Goal: Check status: Check status

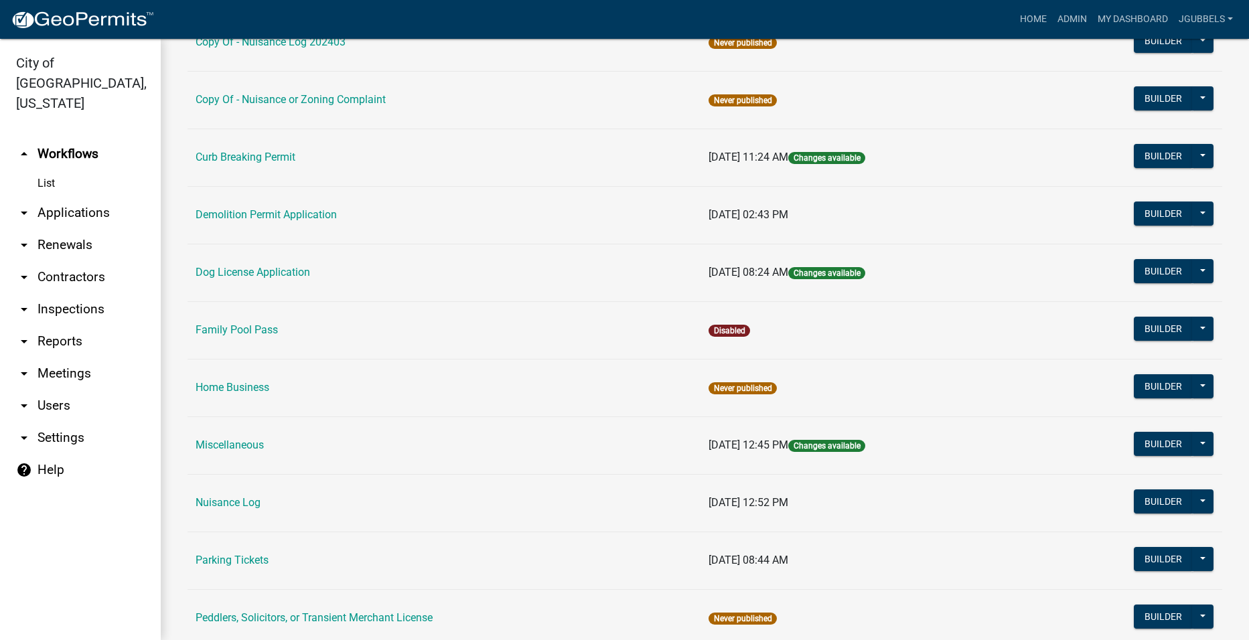
scroll to position [469, 0]
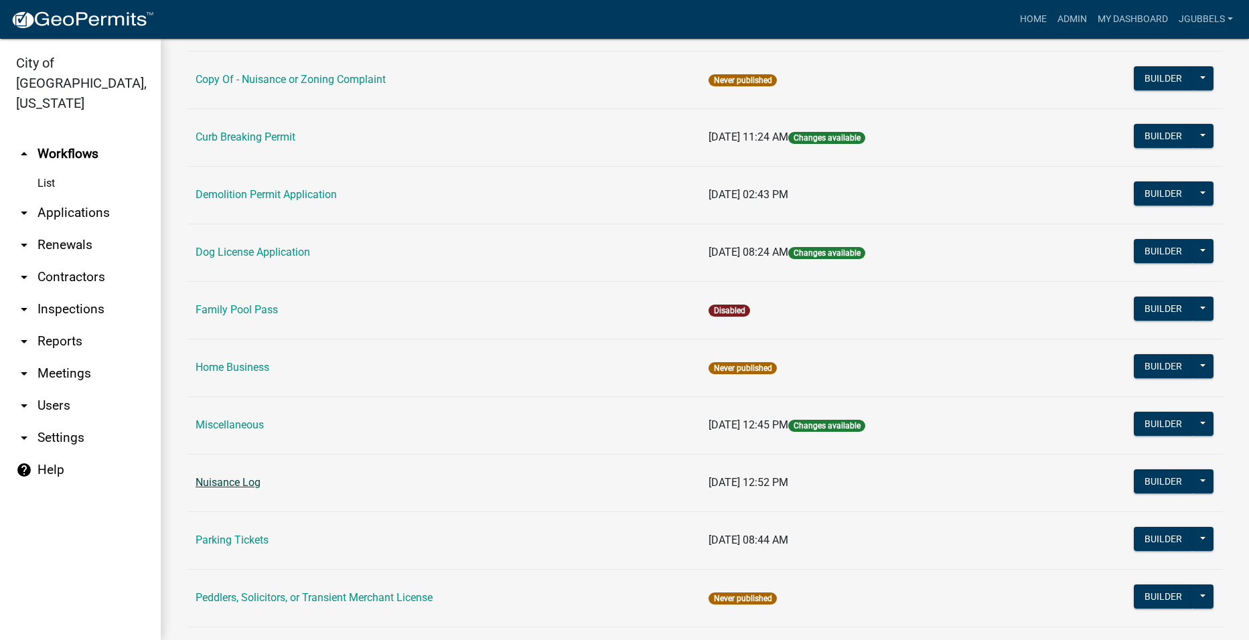
click at [234, 482] on link "Nuisance Log" at bounding box center [228, 482] width 65 height 13
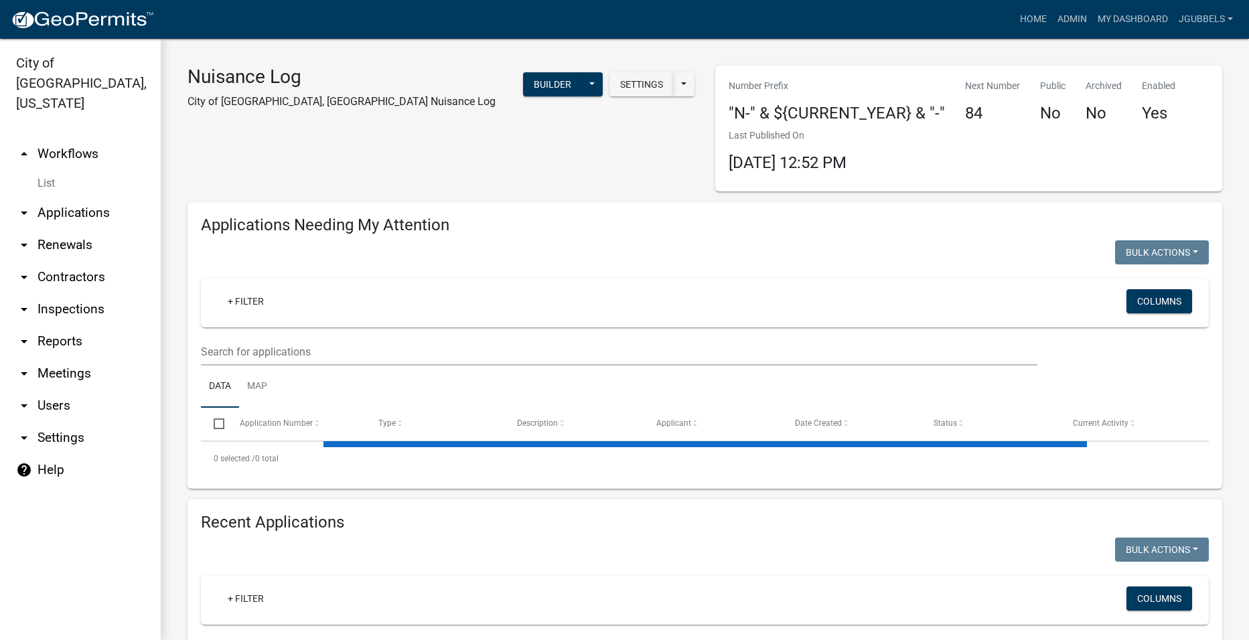
select select "2: 50"
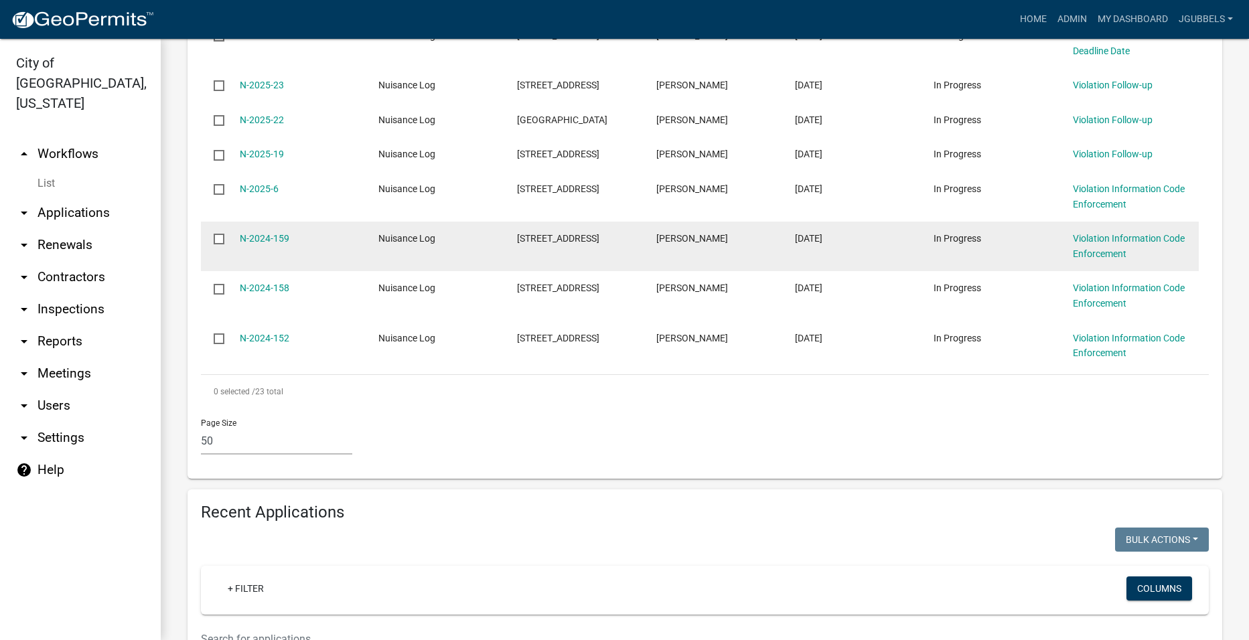
scroll to position [1406, 0]
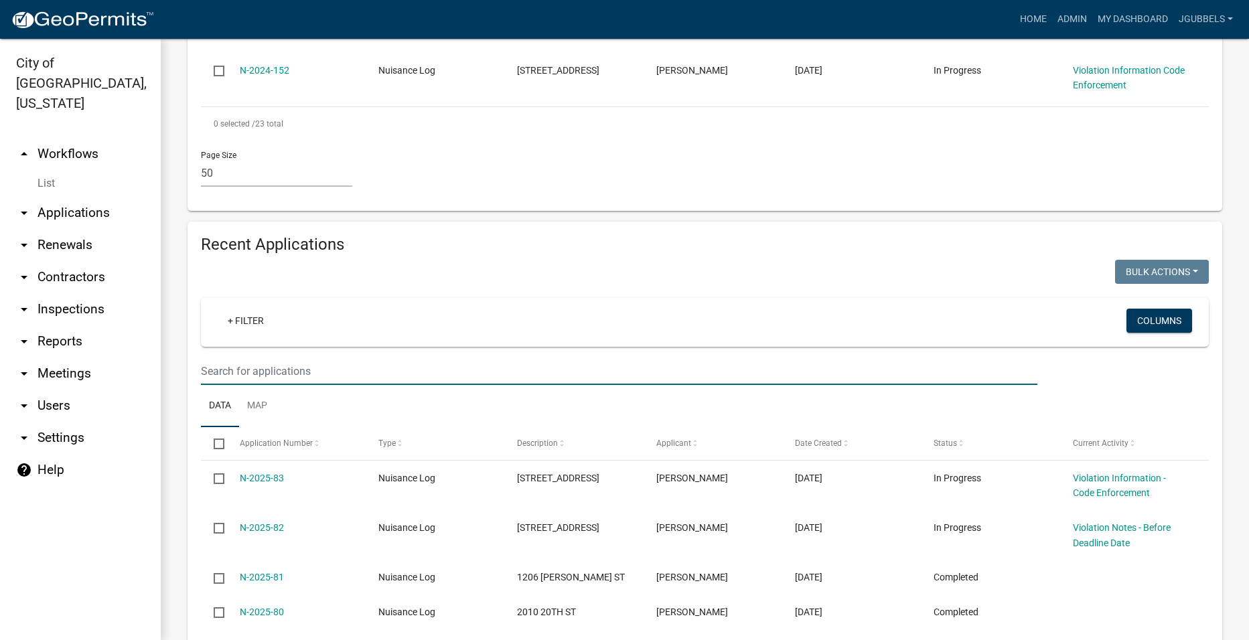
click at [378, 372] on input "text" at bounding box center [619, 371] width 836 height 27
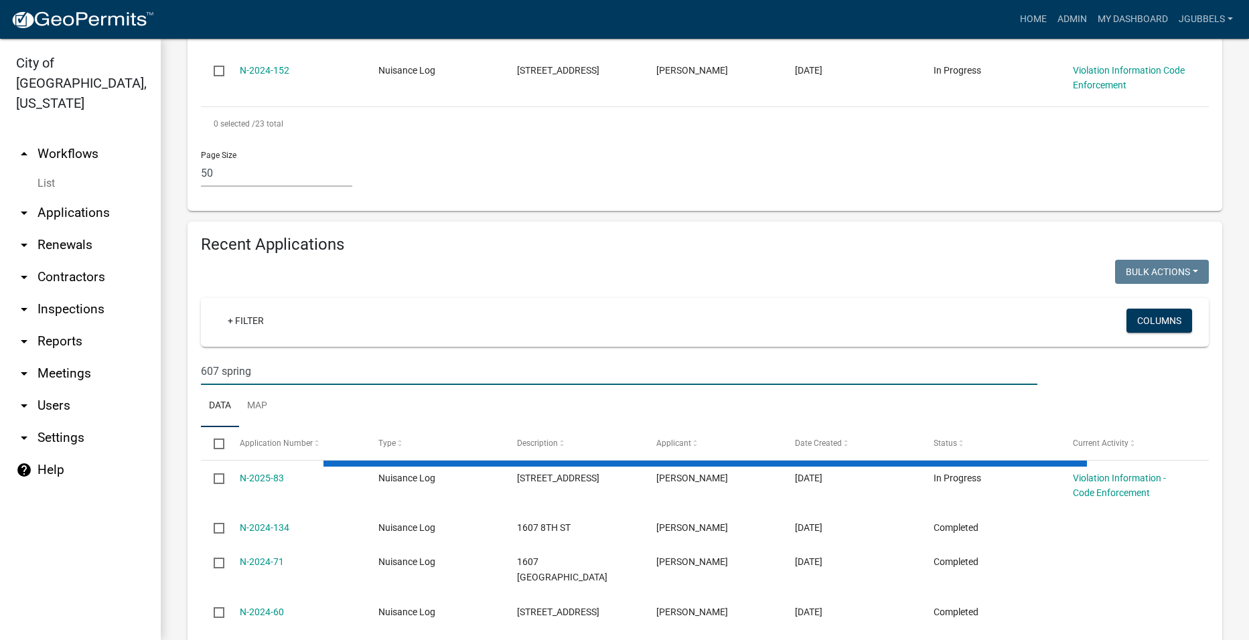
scroll to position [1389, 0]
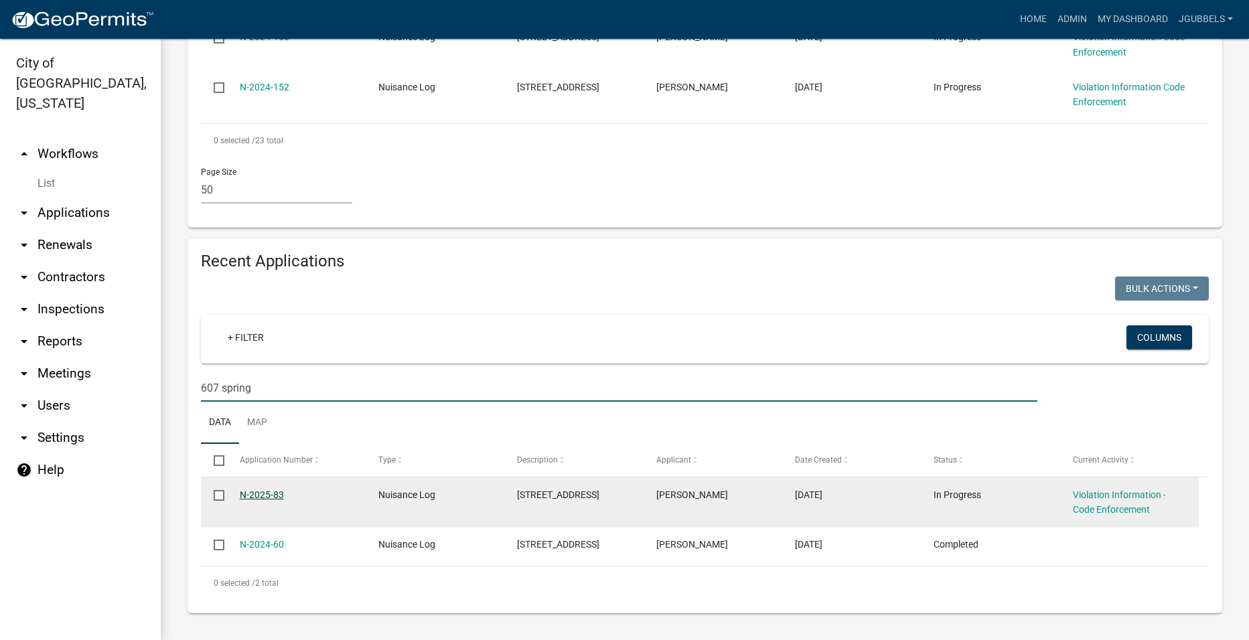
type input "607 spring"
click at [267, 499] on link "N-2025-83" at bounding box center [262, 494] width 44 height 11
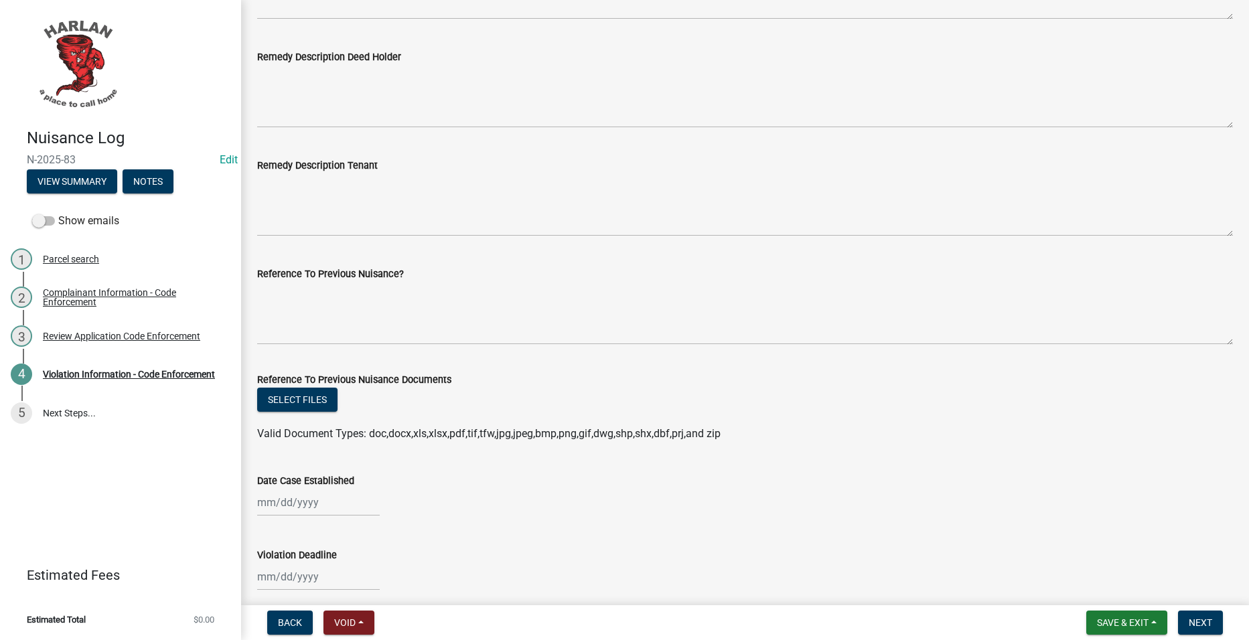
scroll to position [871, 0]
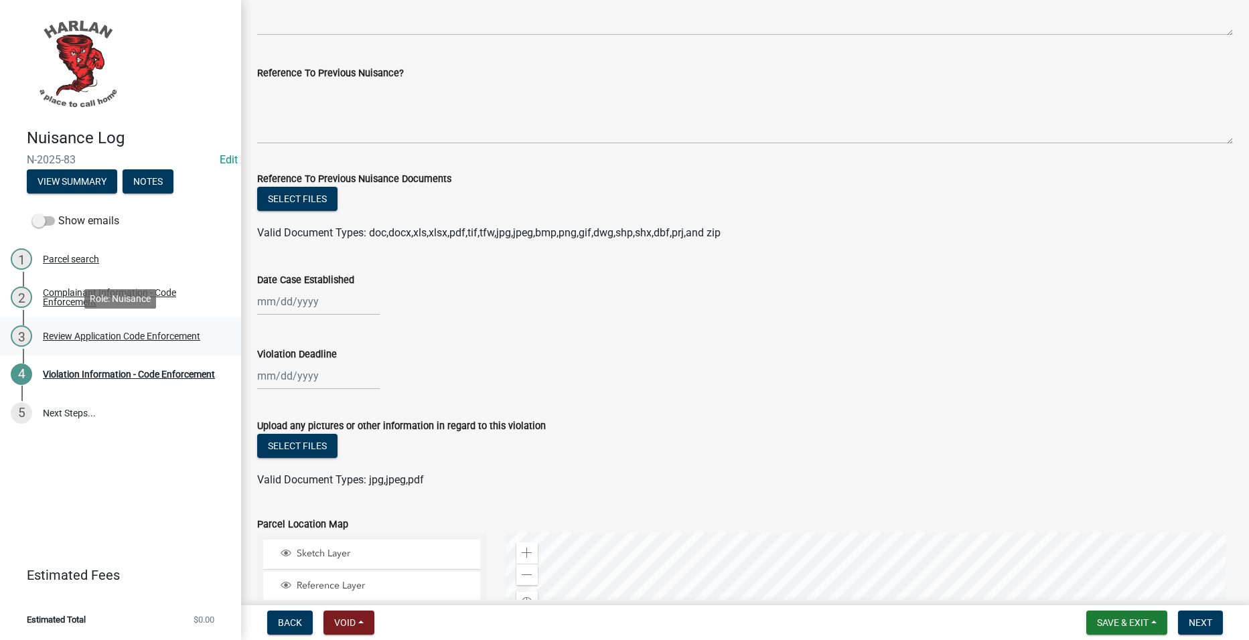
click at [183, 340] on div "Review Application Code Enforcement" at bounding box center [121, 335] width 157 height 9
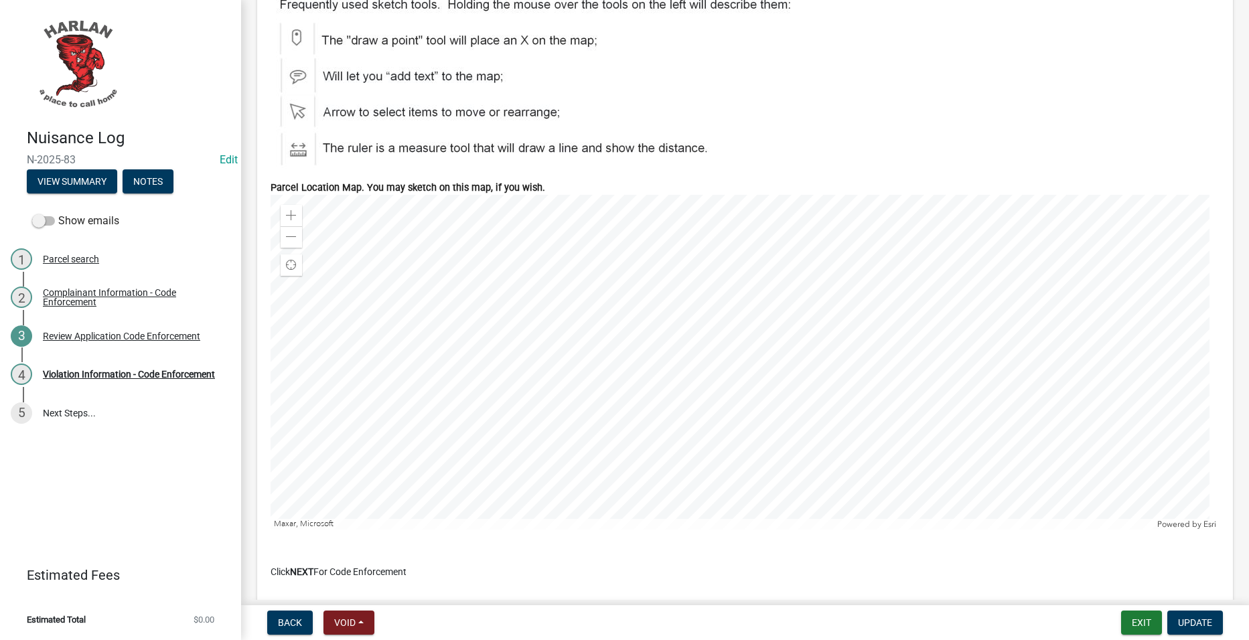
scroll to position [2512, 0]
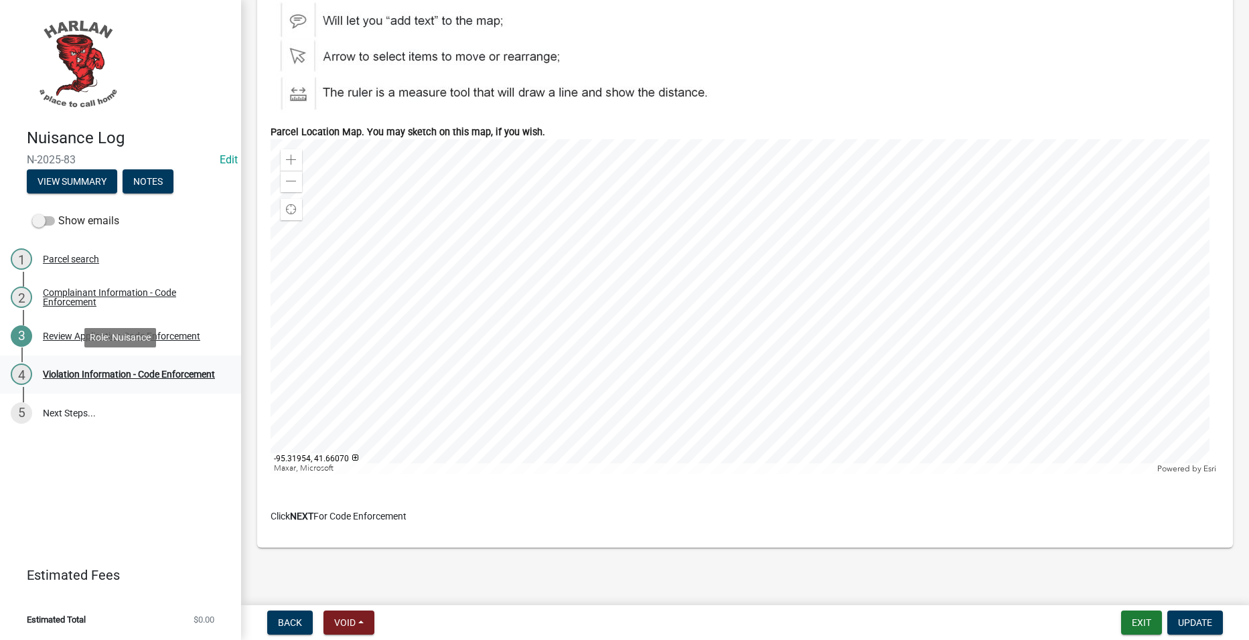
click at [33, 368] on div "4 Violation Information - Code Enforcement" at bounding box center [115, 374] width 209 height 21
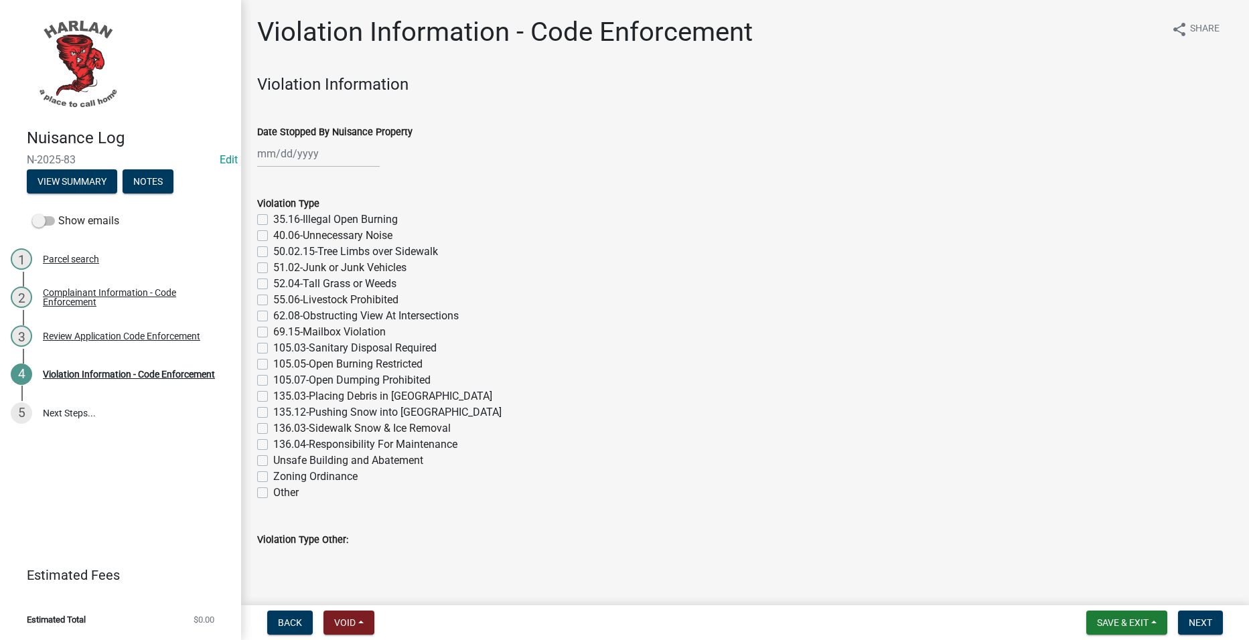
click at [305, 151] on div at bounding box center [318, 153] width 123 height 27
select select "9"
select select "2025"
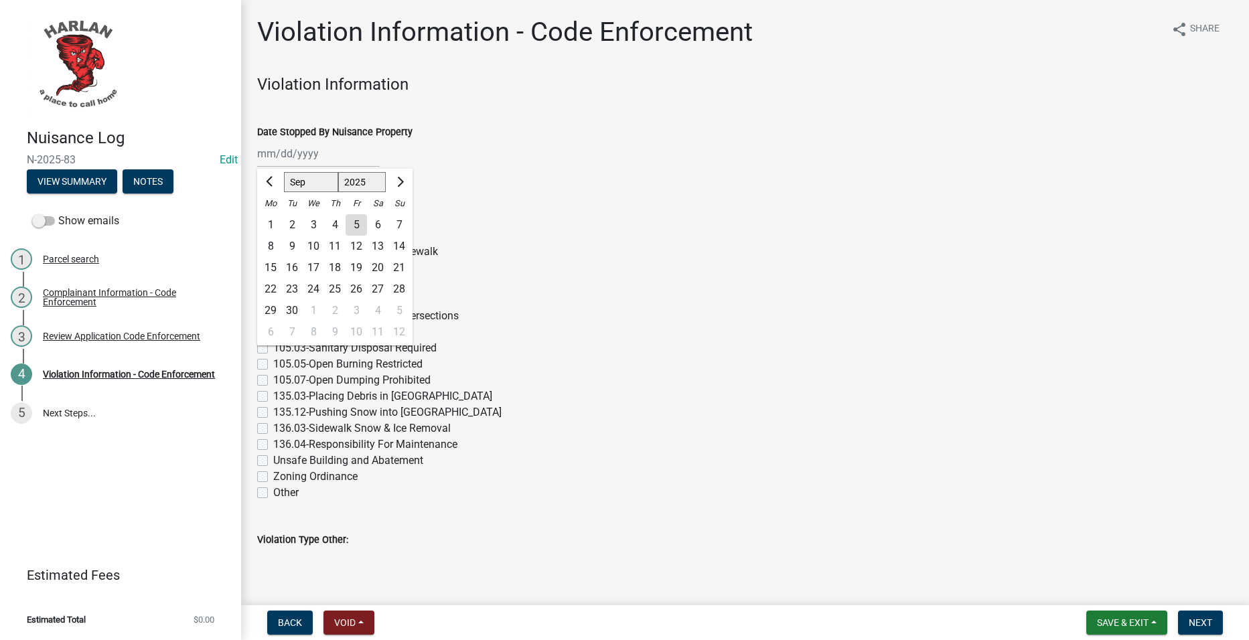
click at [358, 220] on div "5" at bounding box center [356, 224] width 21 height 21
type input "[DATE]"
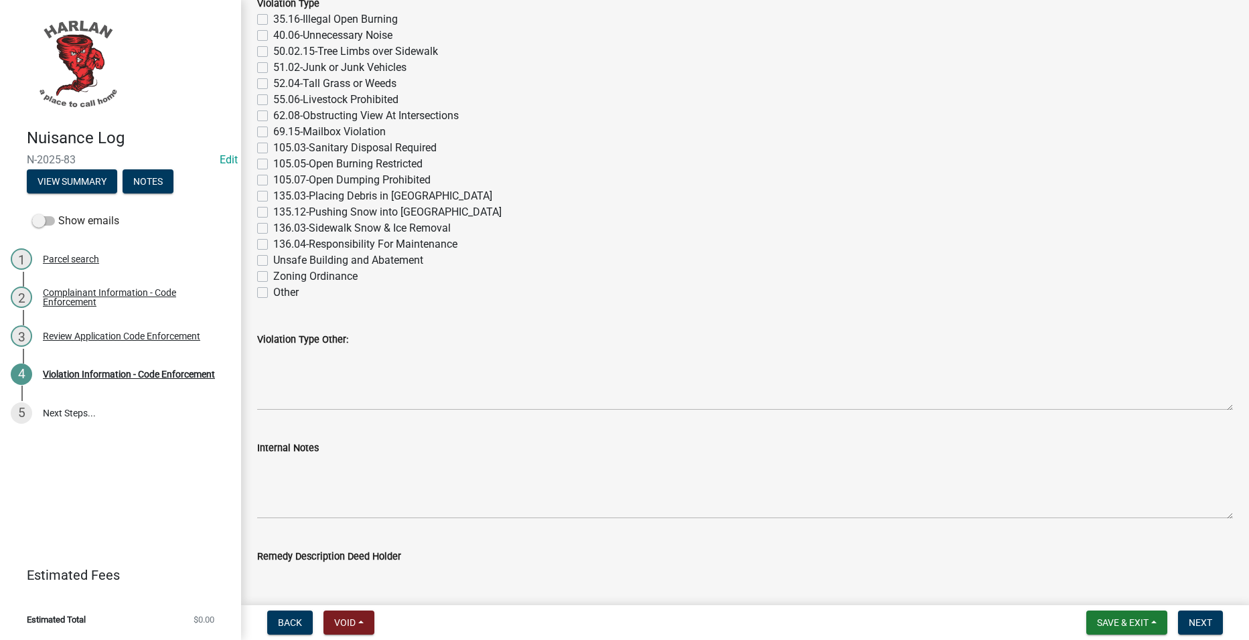
scroll to position [201, 0]
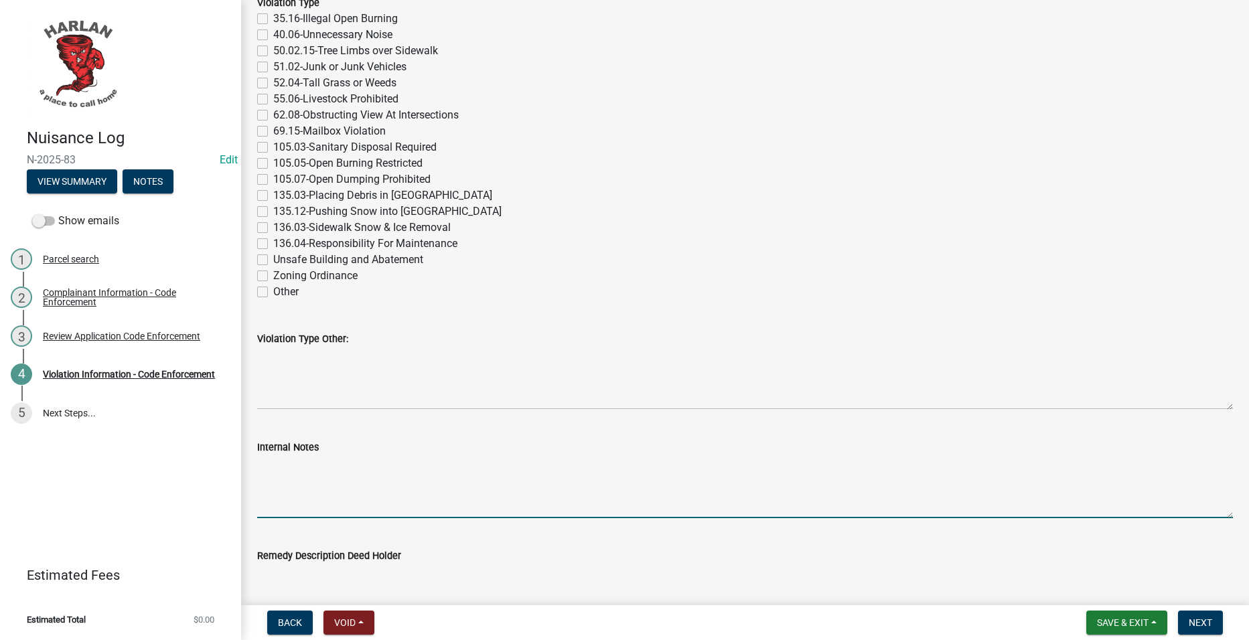
click at [470, 484] on textarea "Internal Notes" at bounding box center [745, 486] width 976 height 63
drag, startPoint x: 340, startPoint y: 464, endPoint x: 346, endPoint y: 471, distance: 9.5
click at [341, 467] on textarea "Yard is mowed. Yes there is a semi-trailer and it doesn't have axels or tires o…" at bounding box center [745, 486] width 976 height 63
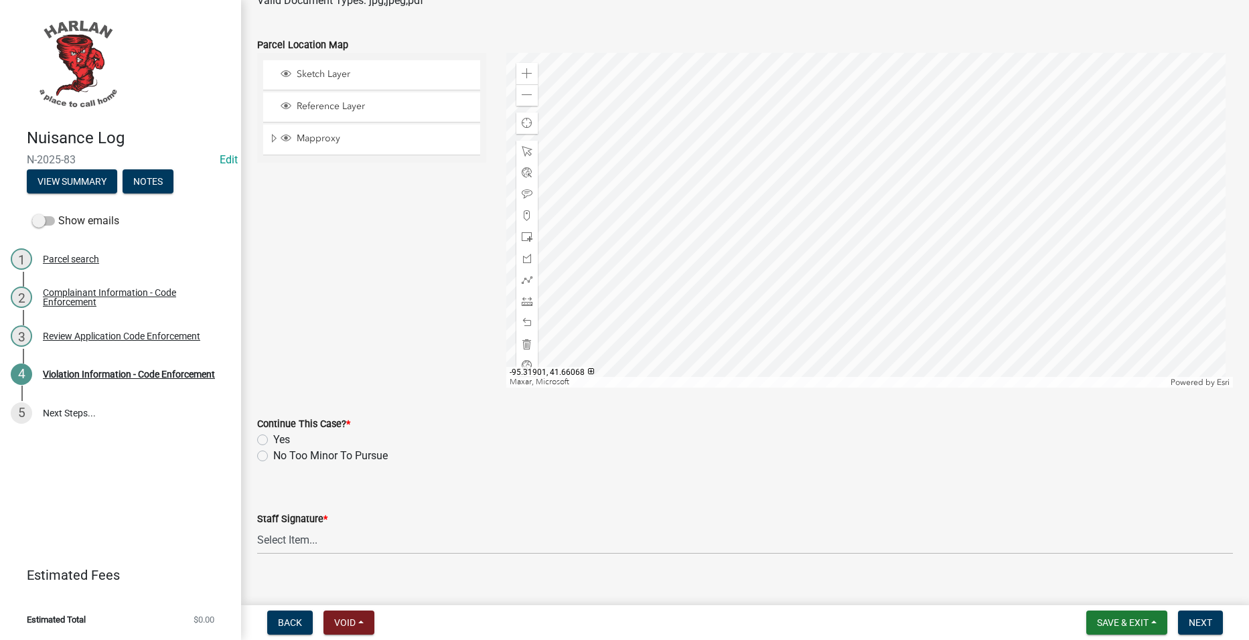
scroll to position [1399, 0]
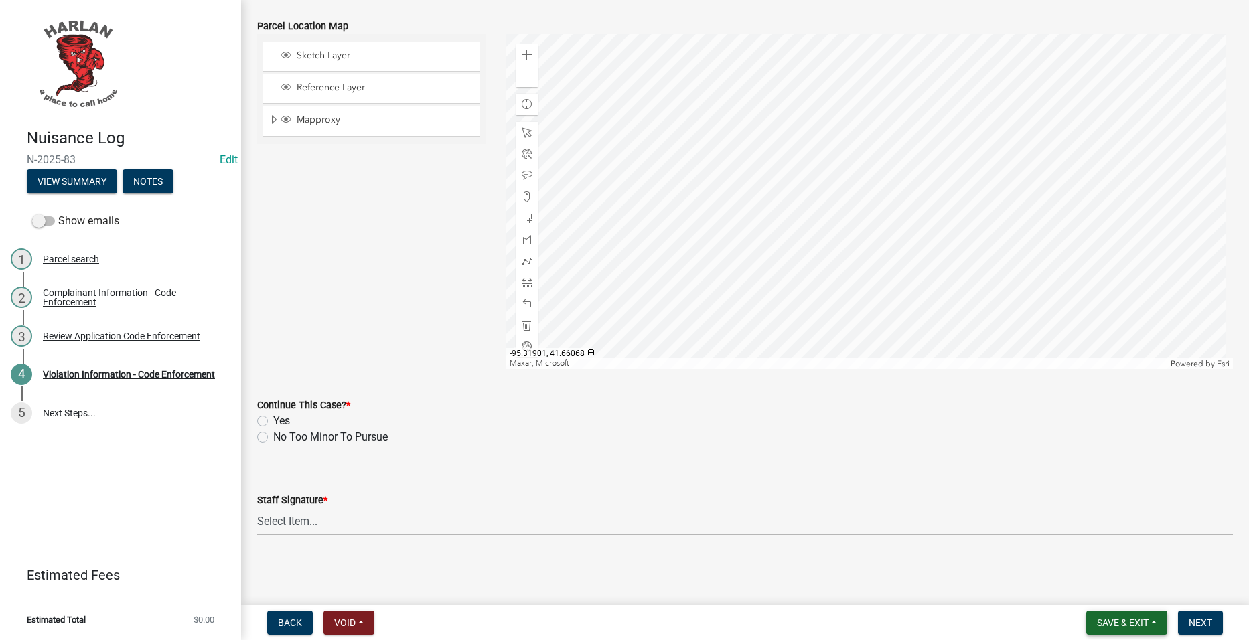
type textarea "Yard is mowed. Yes, there is a semi-trailer, and it doesn't have axels or tires…"
click at [1116, 618] on span "Save & Exit" at bounding box center [1123, 622] width 52 height 11
click at [1124, 591] on button "Save & Exit" at bounding box center [1113, 588] width 107 height 32
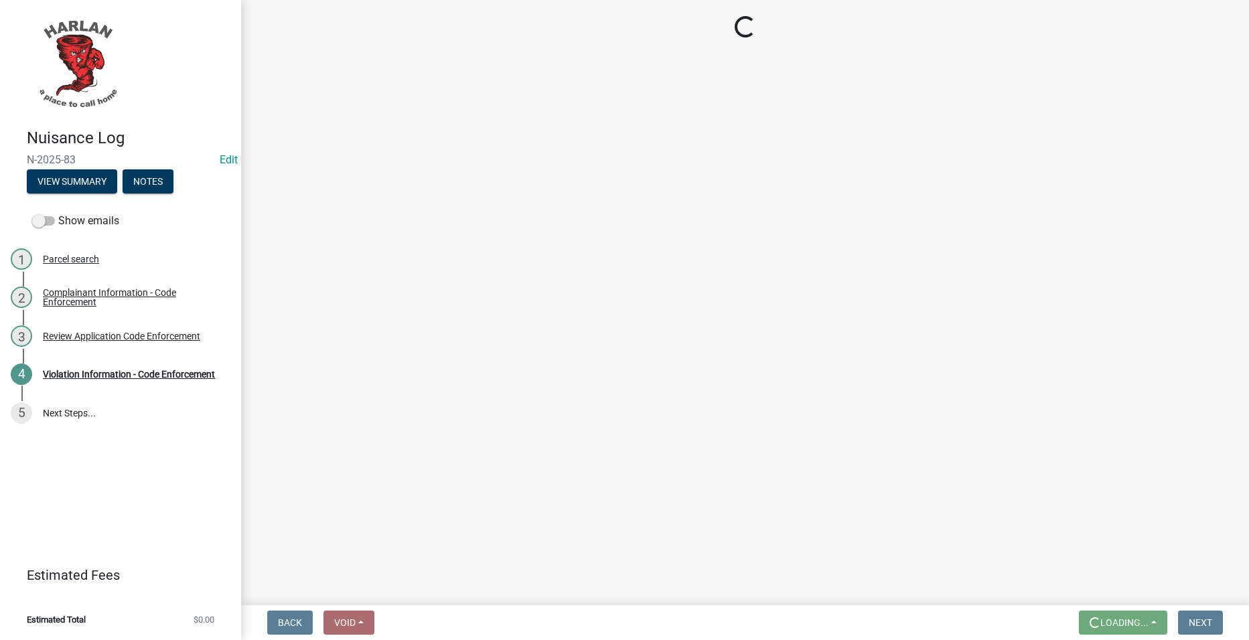
scroll to position [0, 0]
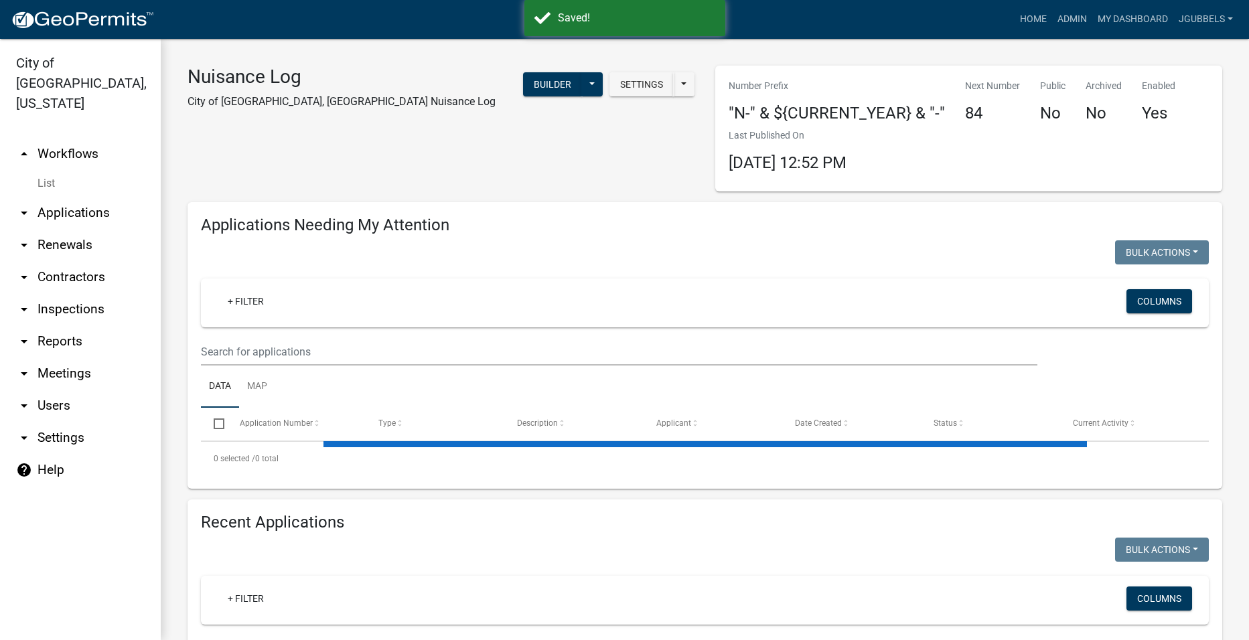
select select "2: 50"
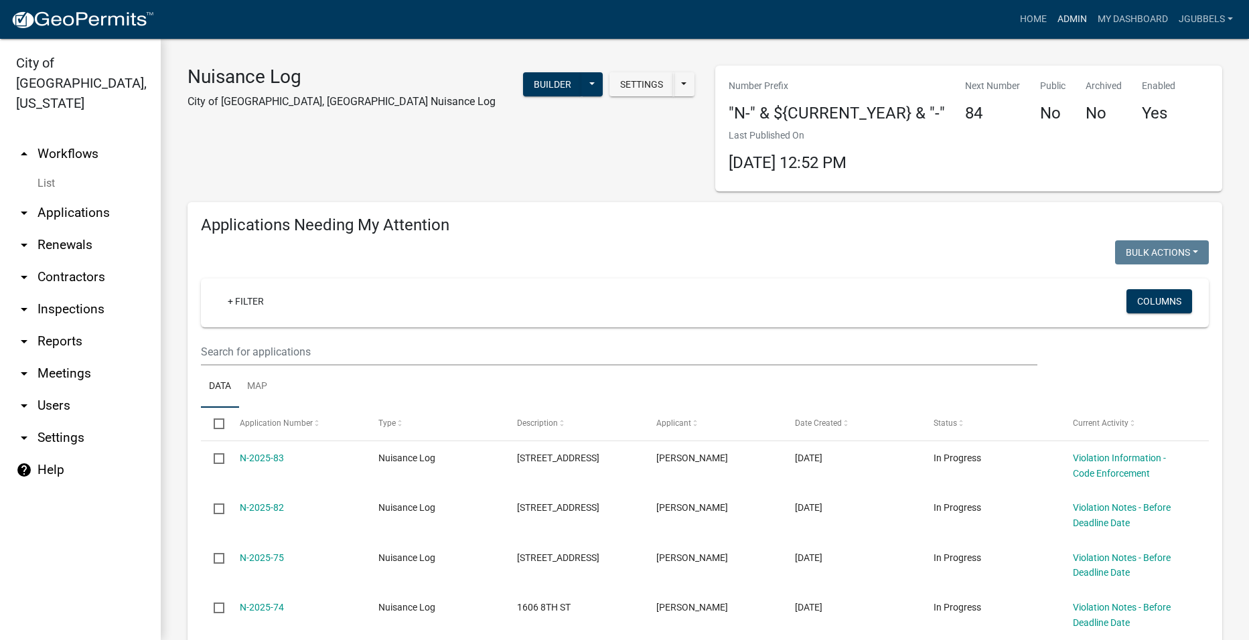
click at [1069, 13] on link "Admin" at bounding box center [1072, 19] width 40 height 25
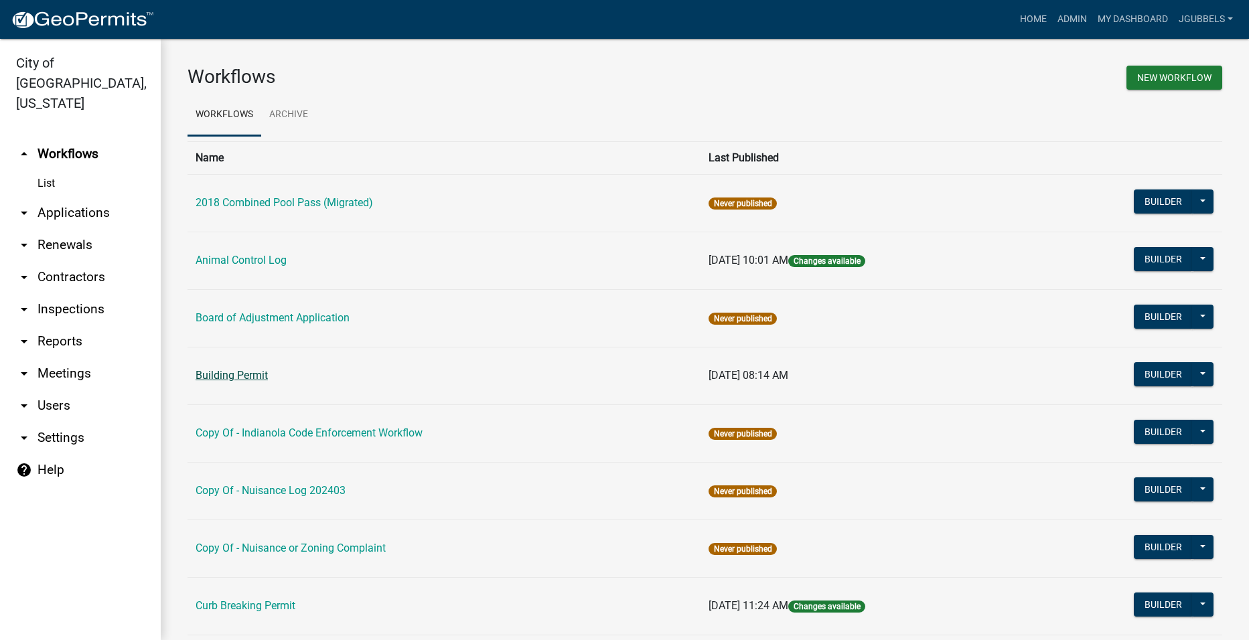
click at [252, 373] on link "Building Permit" at bounding box center [232, 375] width 72 height 13
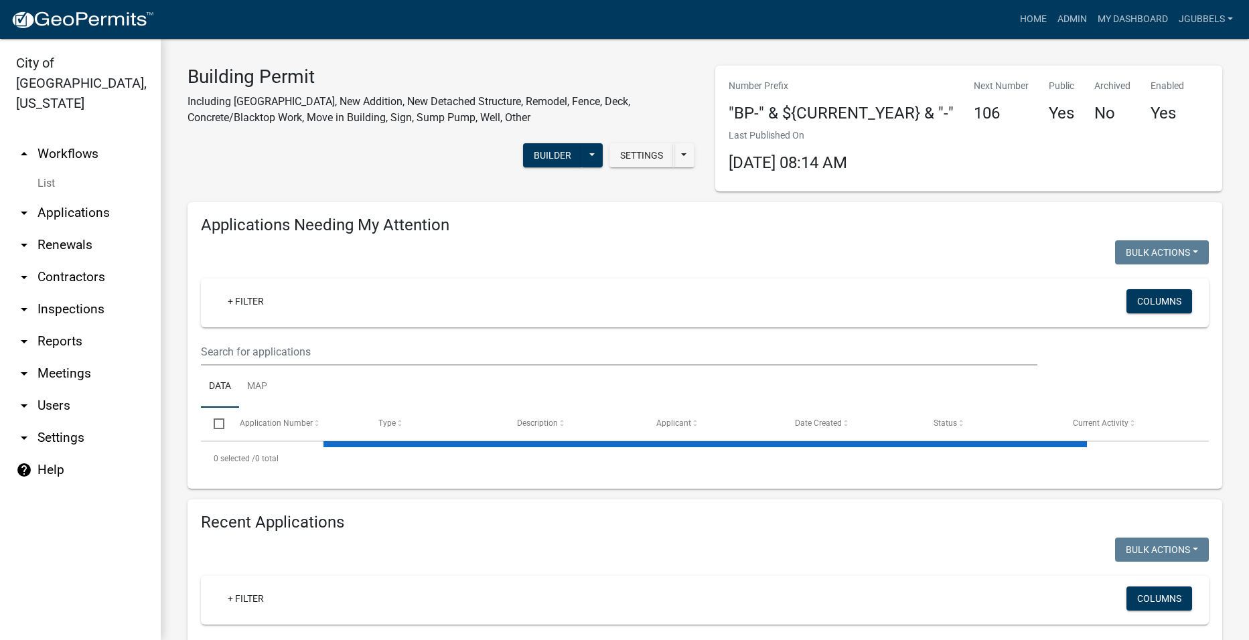
select select "2: 50"
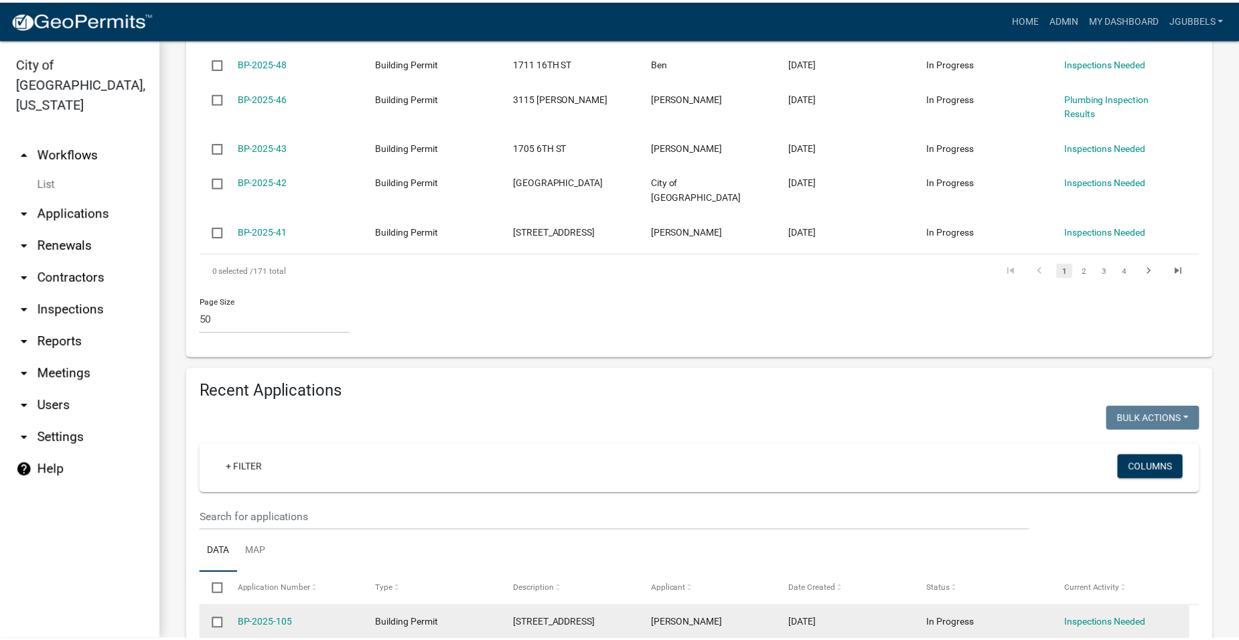
scroll to position [2106, 0]
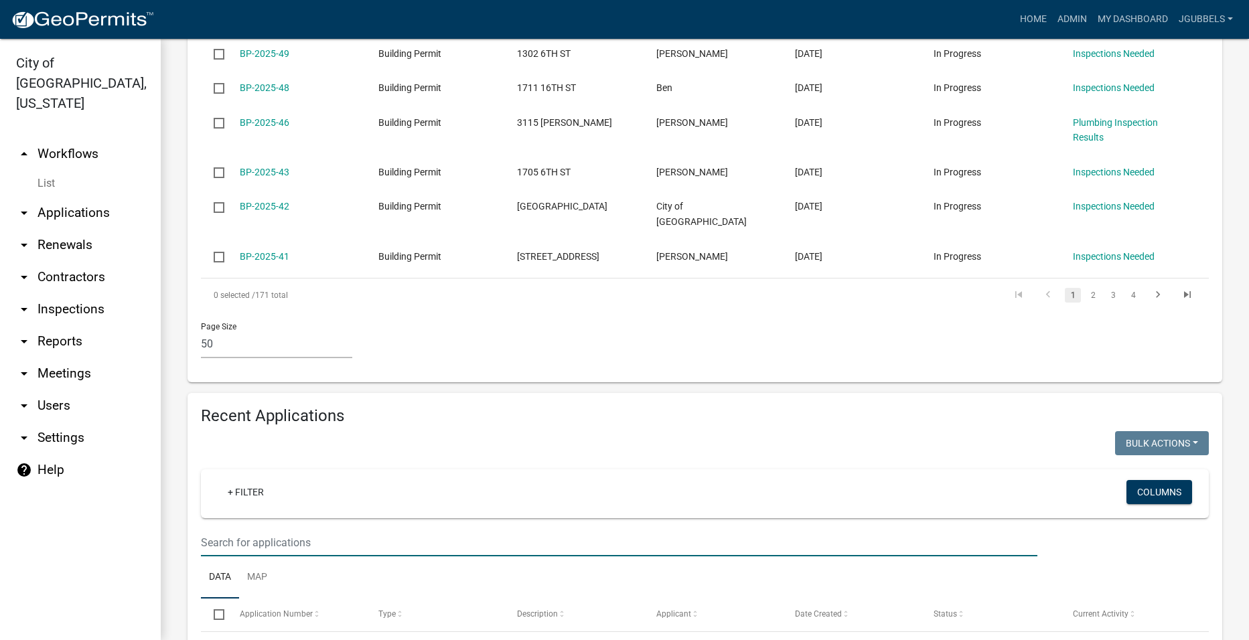
click at [440, 529] on input "text" at bounding box center [619, 542] width 836 height 27
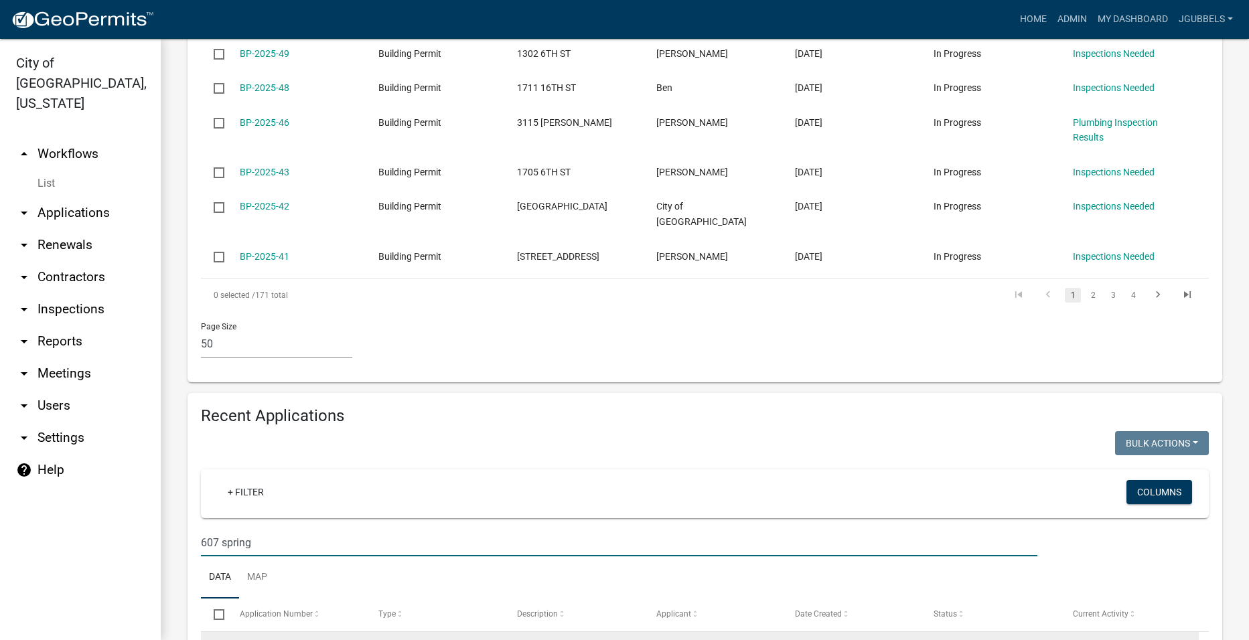
type input "607 spring"
click at [269, 639] on link "H2016-1075" at bounding box center [266, 649] width 52 height 11
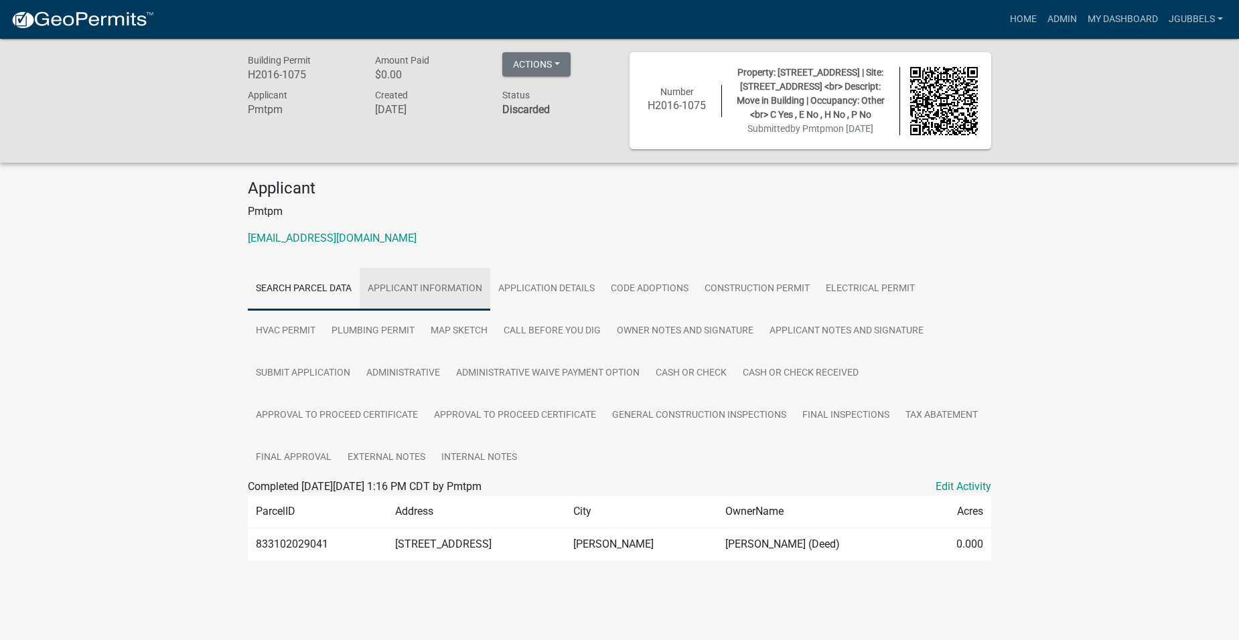
click at [415, 304] on link "Applicant Information" at bounding box center [425, 289] width 131 height 43
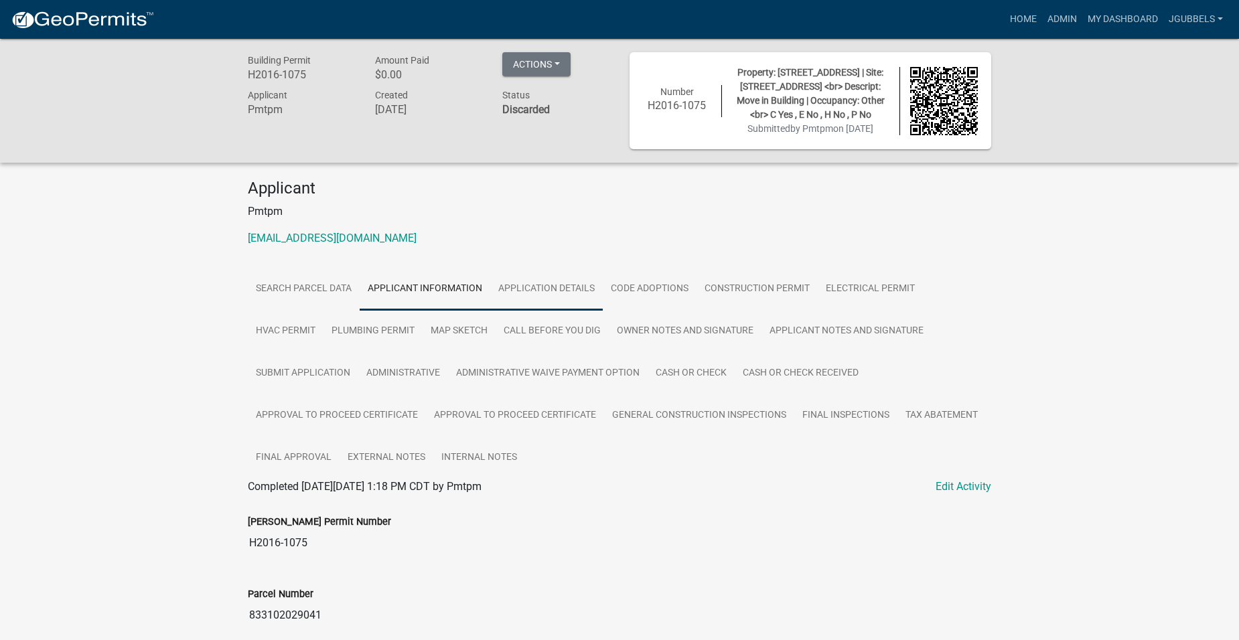
click at [581, 295] on link "Application Details" at bounding box center [546, 289] width 112 height 43
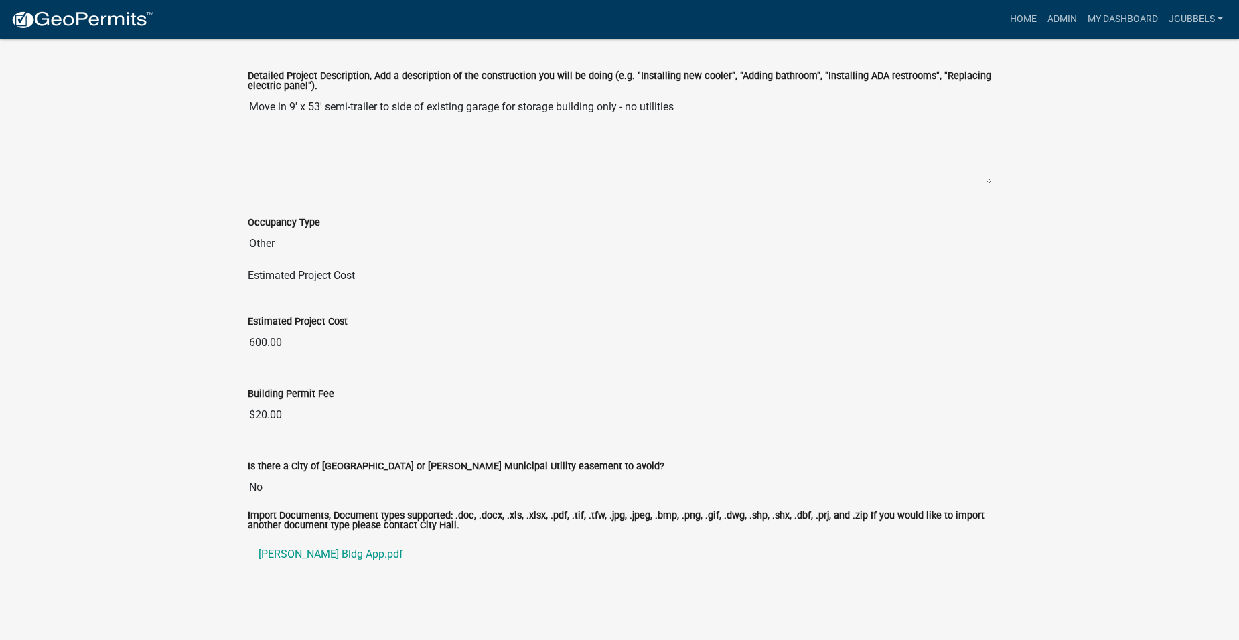
scroll to position [591, 0]
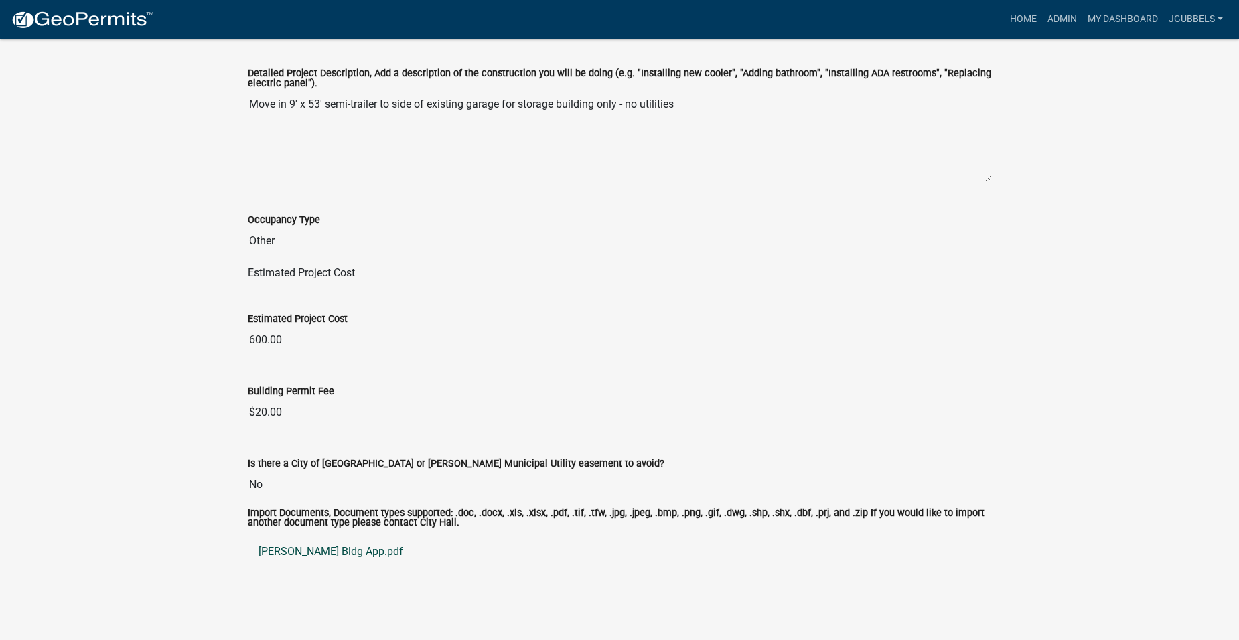
click at [340, 556] on link "[PERSON_NAME] Bldg App.pdf" at bounding box center [619, 552] width 743 height 32
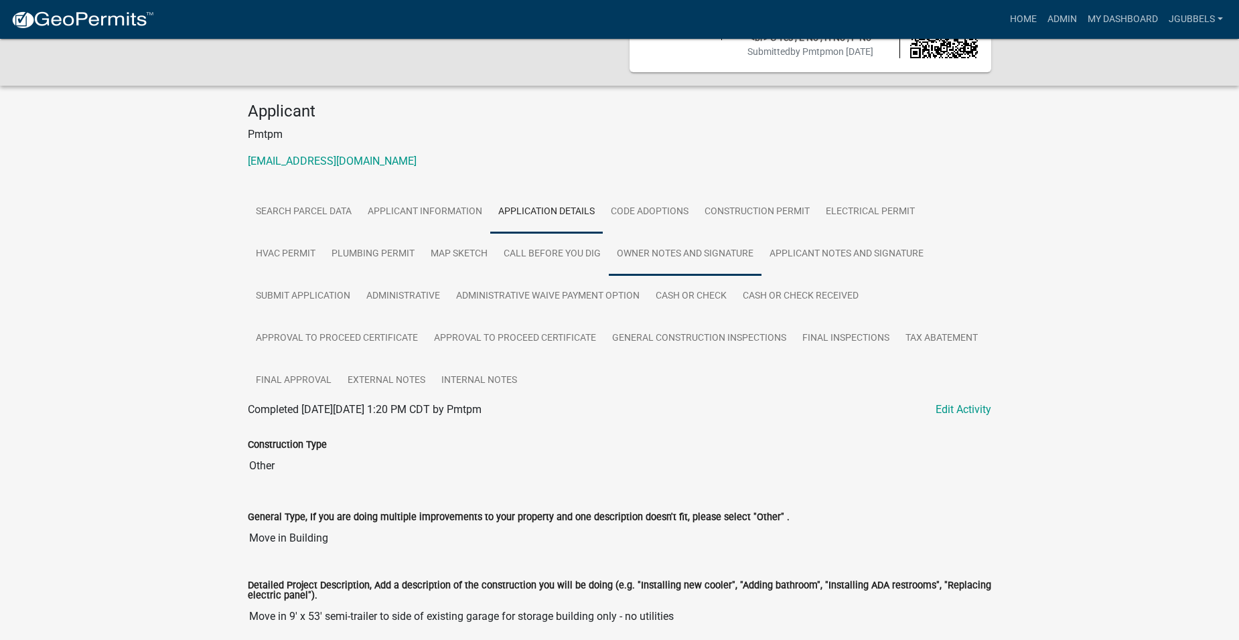
scroll to position [0, 0]
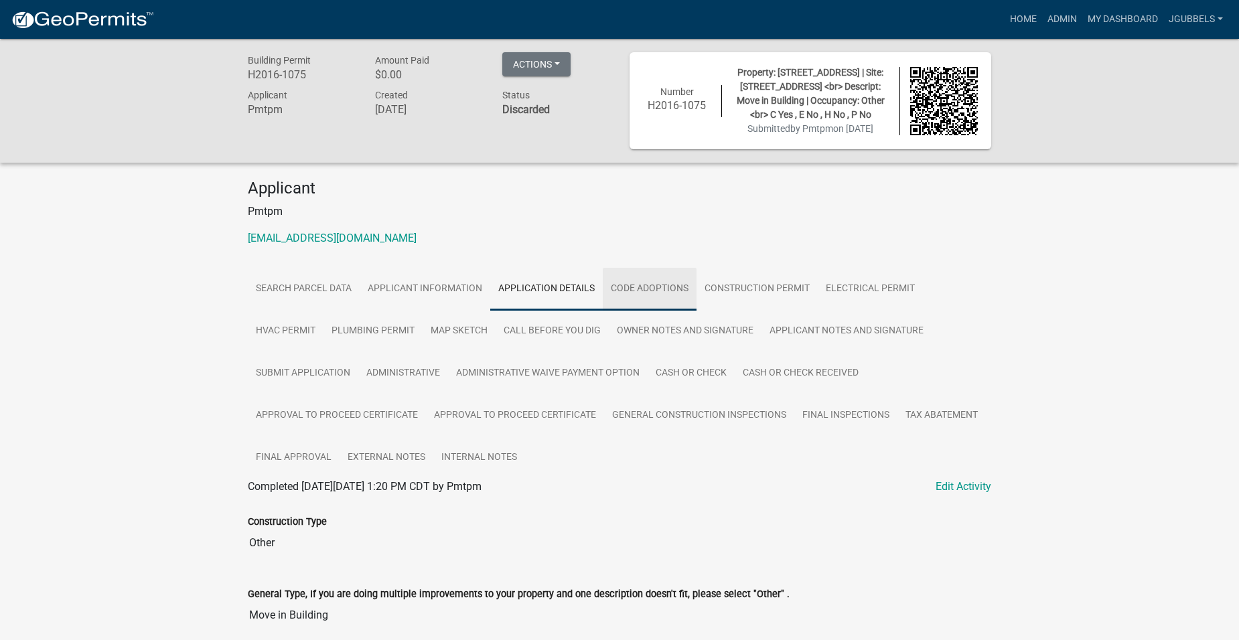
click at [664, 303] on link "Code Adoptions" at bounding box center [650, 289] width 94 height 43
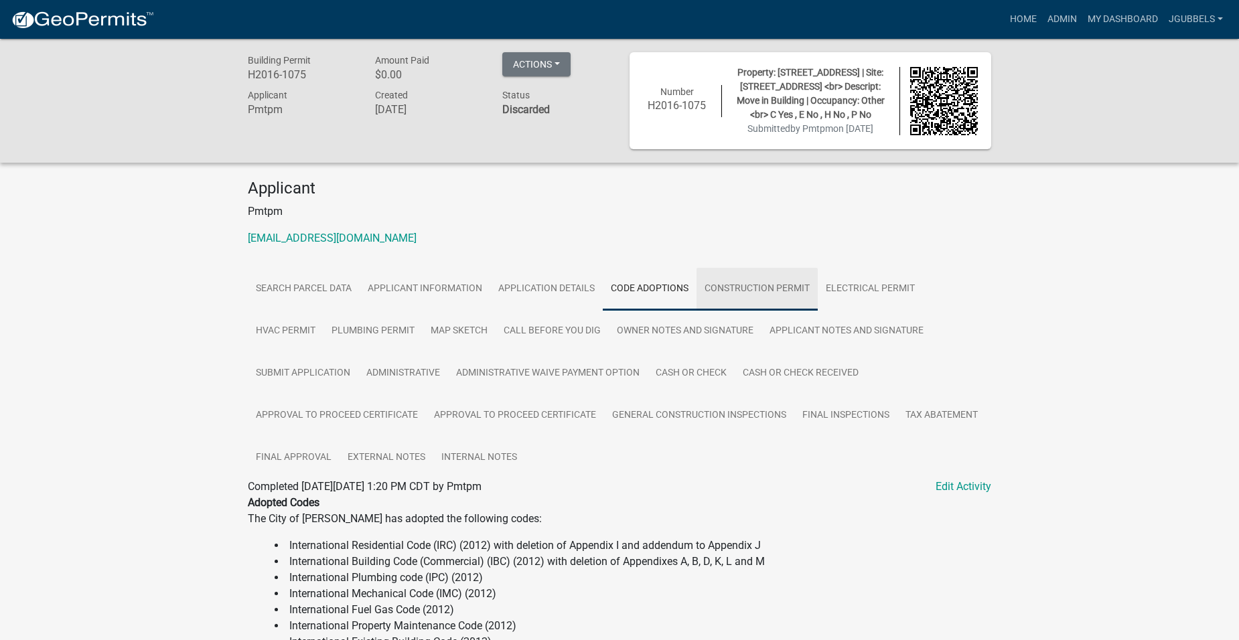
click at [762, 280] on link "Construction Permit" at bounding box center [756, 289] width 121 height 43
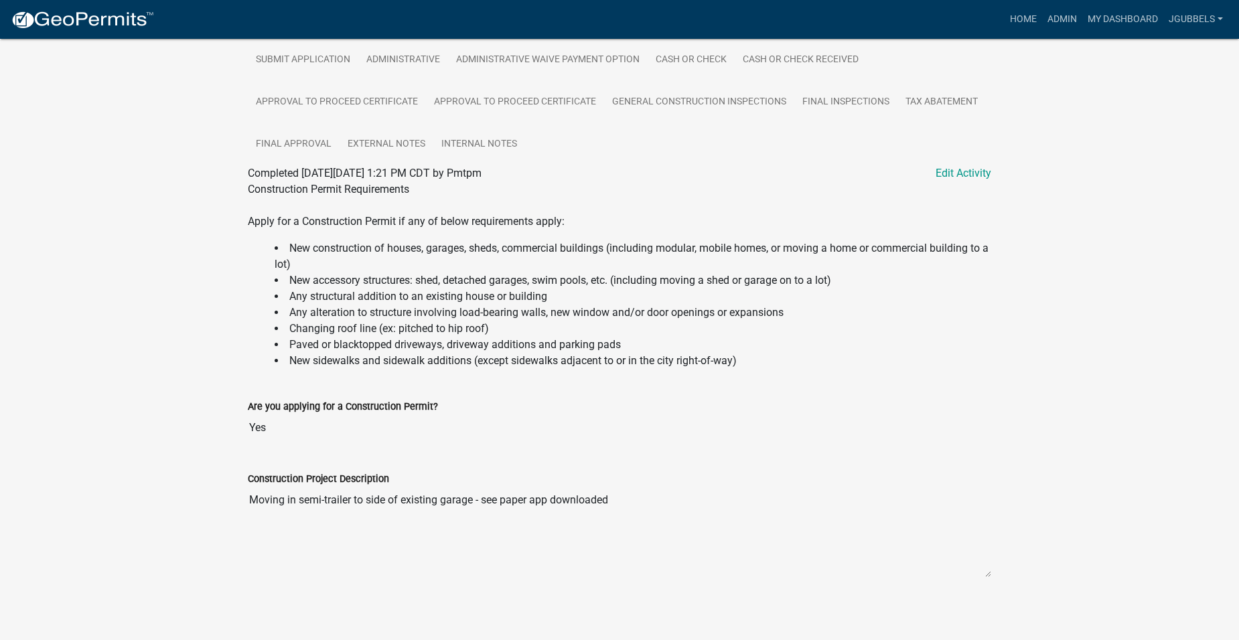
scroll to position [117, 0]
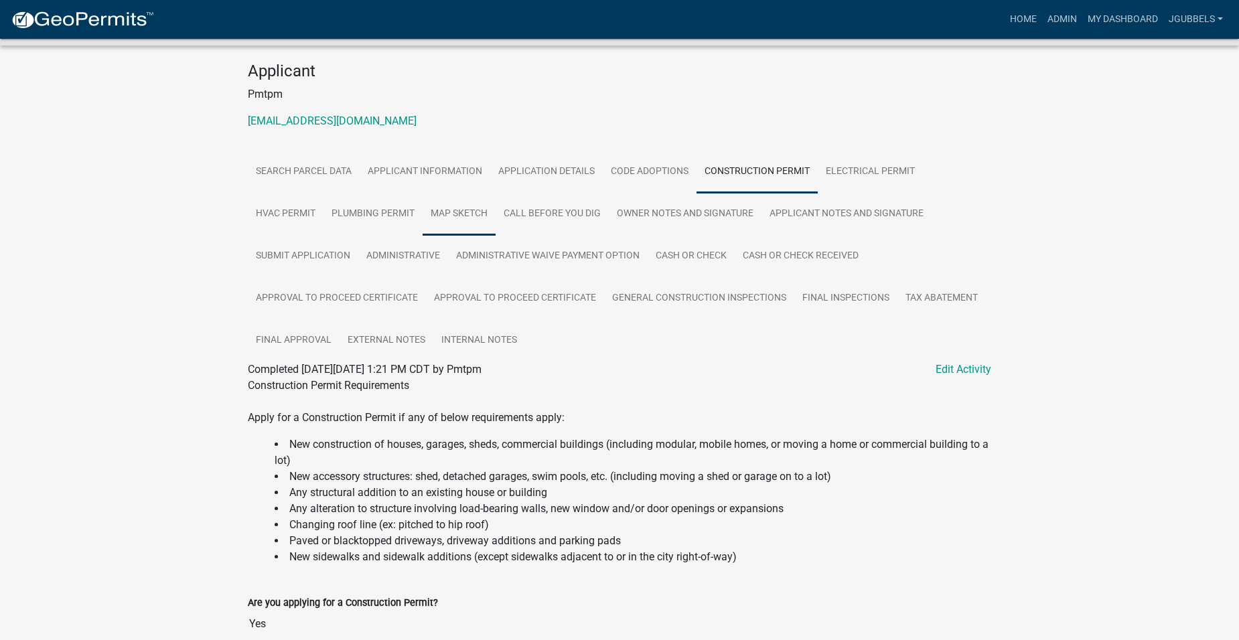
click at [475, 222] on link "Map Sketch" at bounding box center [459, 214] width 73 height 43
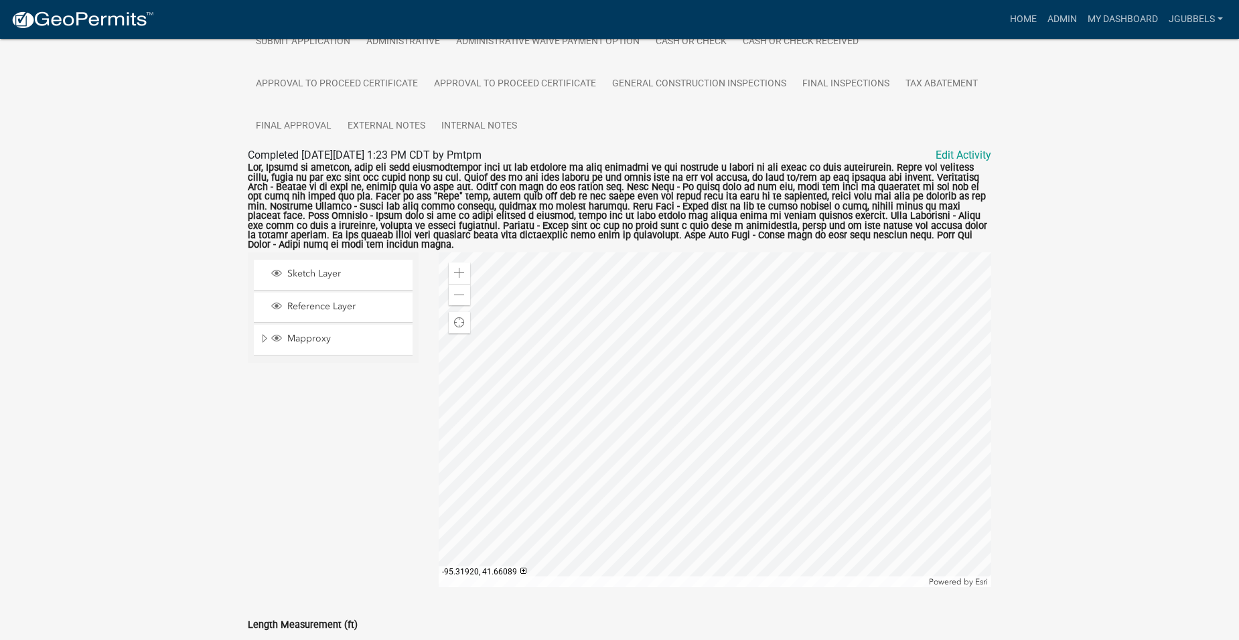
scroll to position [120, 0]
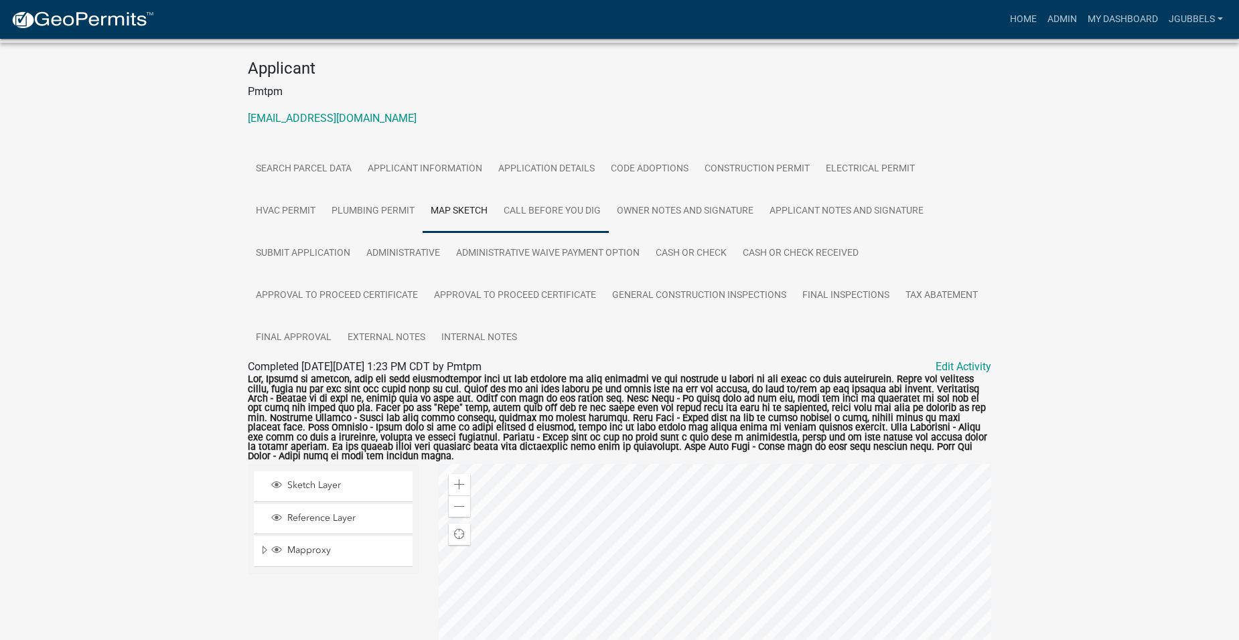
click at [592, 222] on link "Call Before You Dig" at bounding box center [552, 211] width 113 height 43
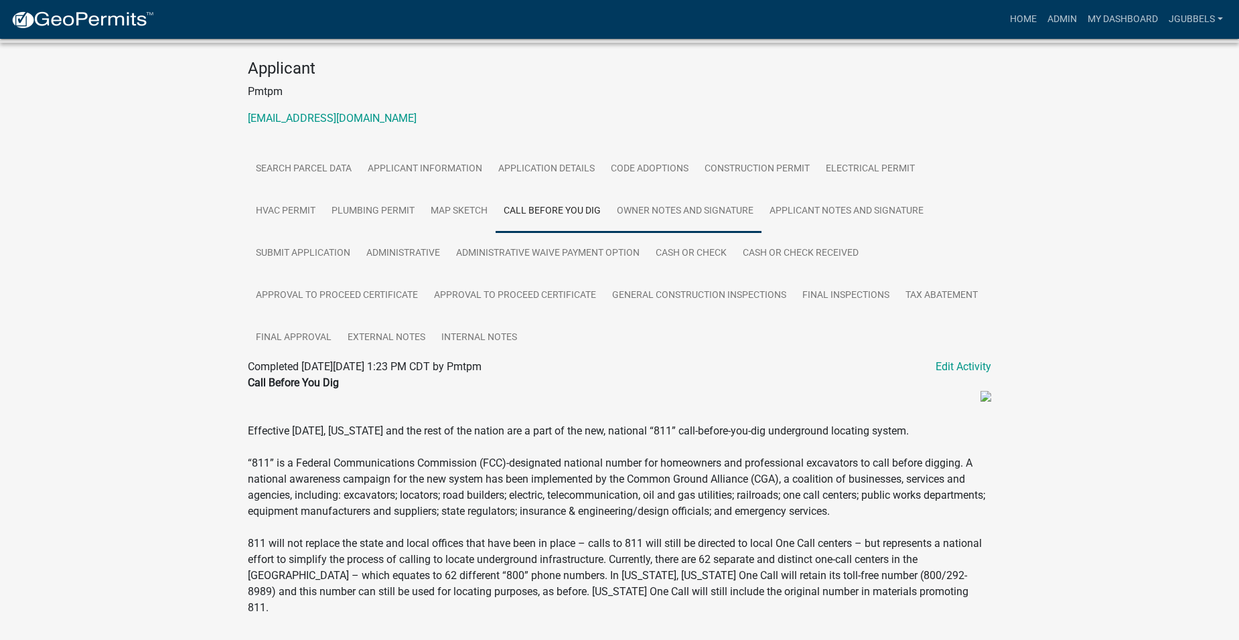
click at [646, 216] on link "Owner Notes and Signature" at bounding box center [685, 211] width 153 height 43
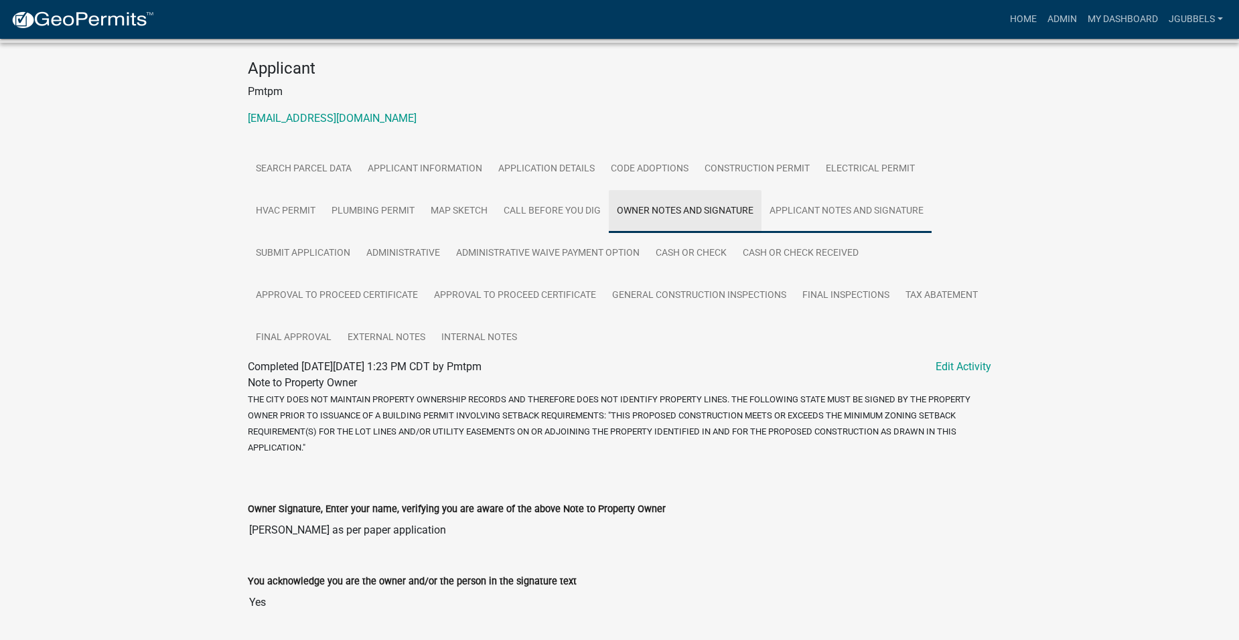
click at [838, 214] on link "Applicant Notes and Signature" at bounding box center [846, 211] width 170 height 43
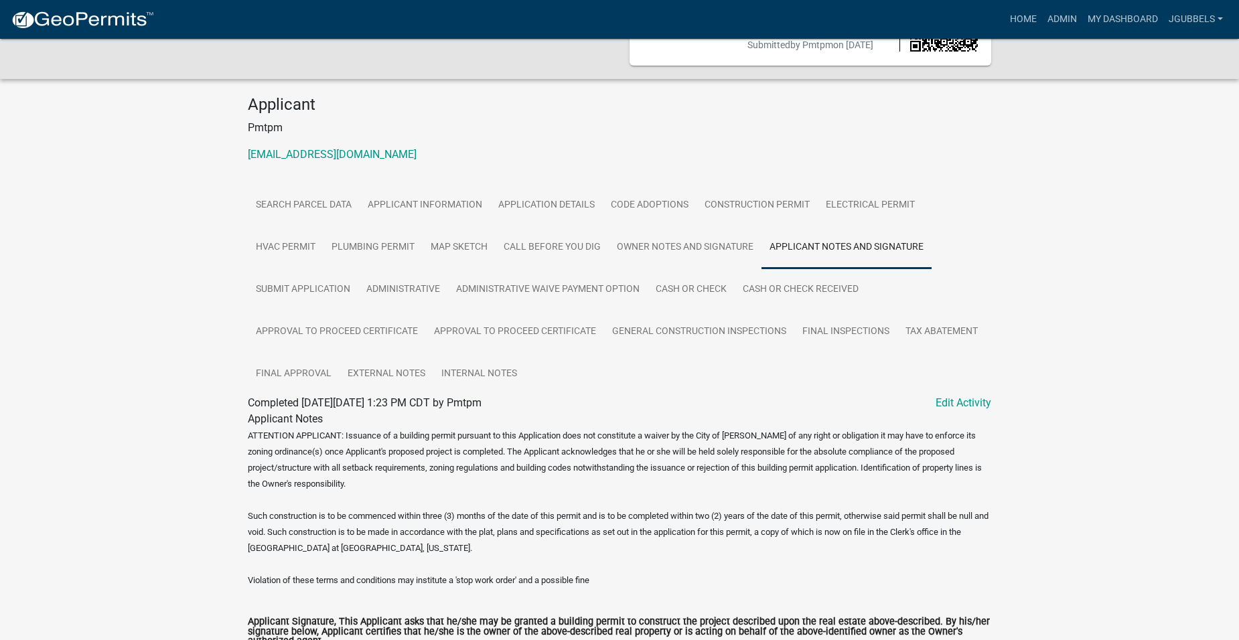
scroll to position [58, 0]
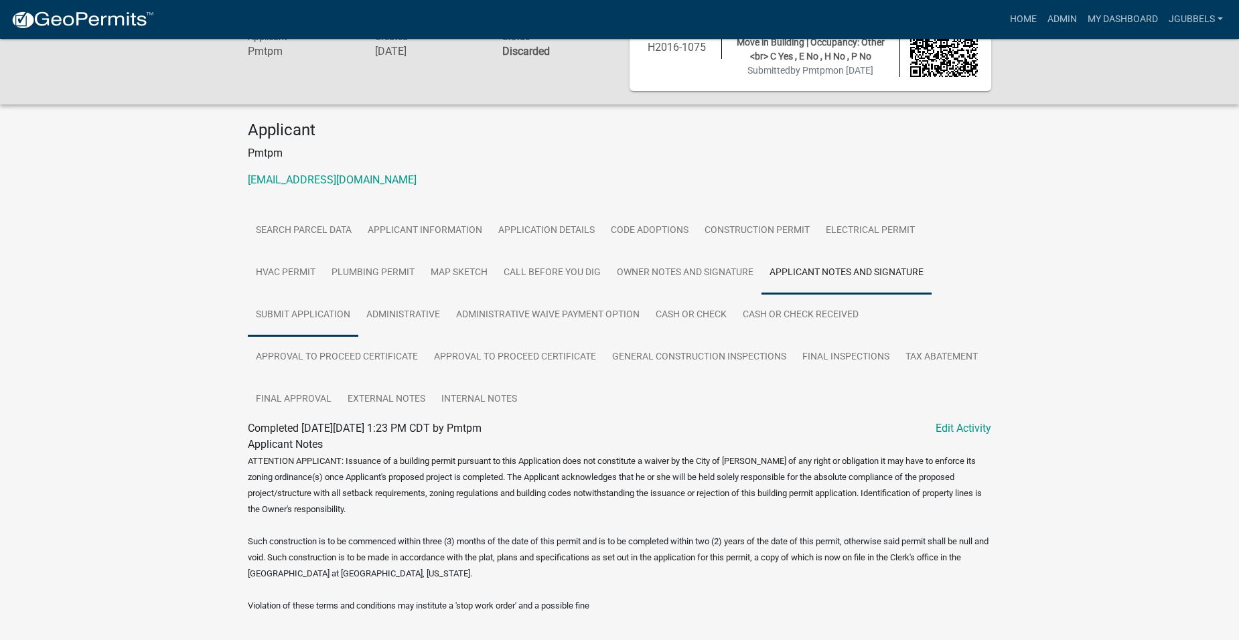
click at [325, 307] on link "Submit Application" at bounding box center [303, 315] width 110 height 43
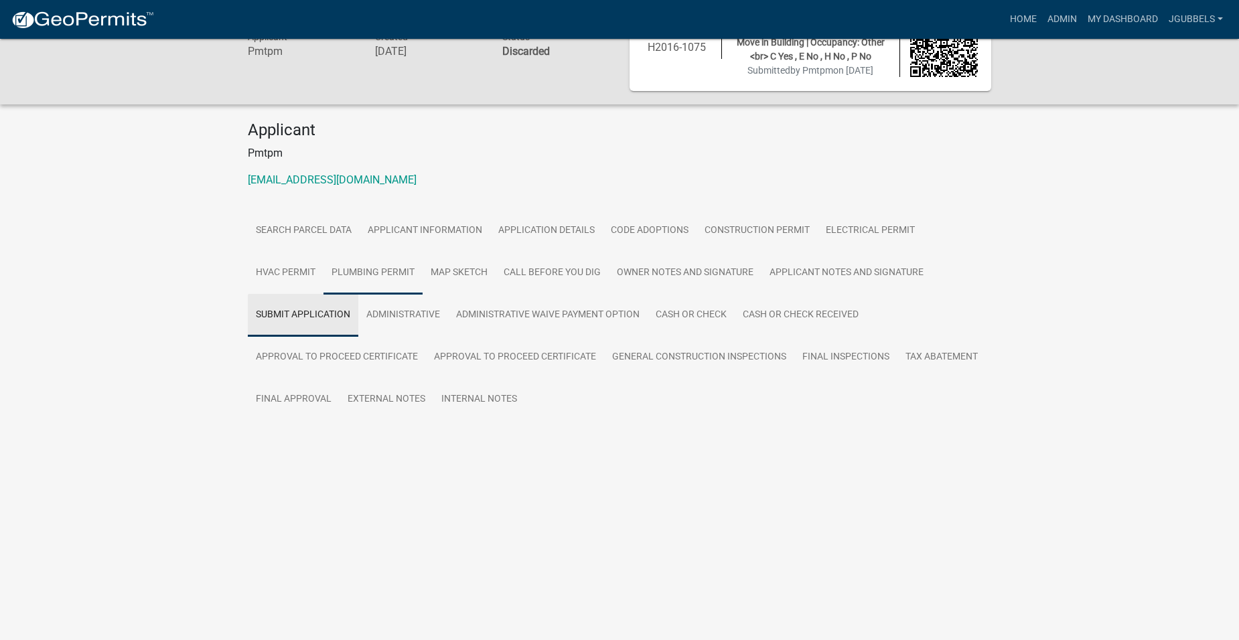
scroll to position [39, 0]
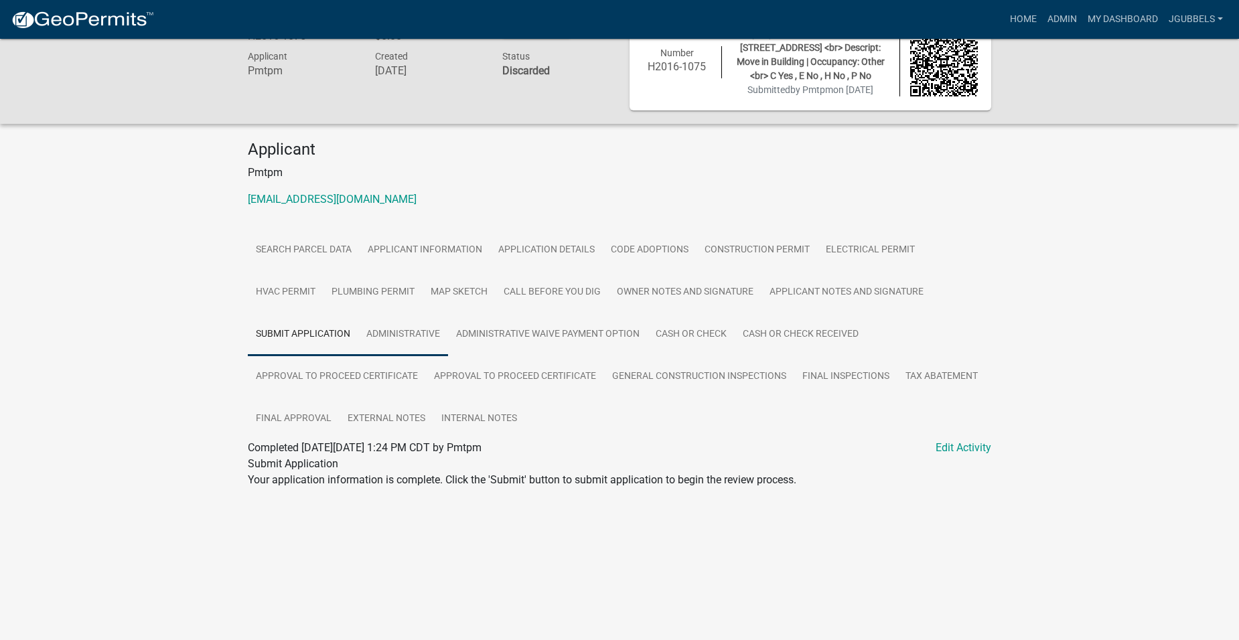
click at [386, 323] on link "Administrative" at bounding box center [403, 334] width 90 height 43
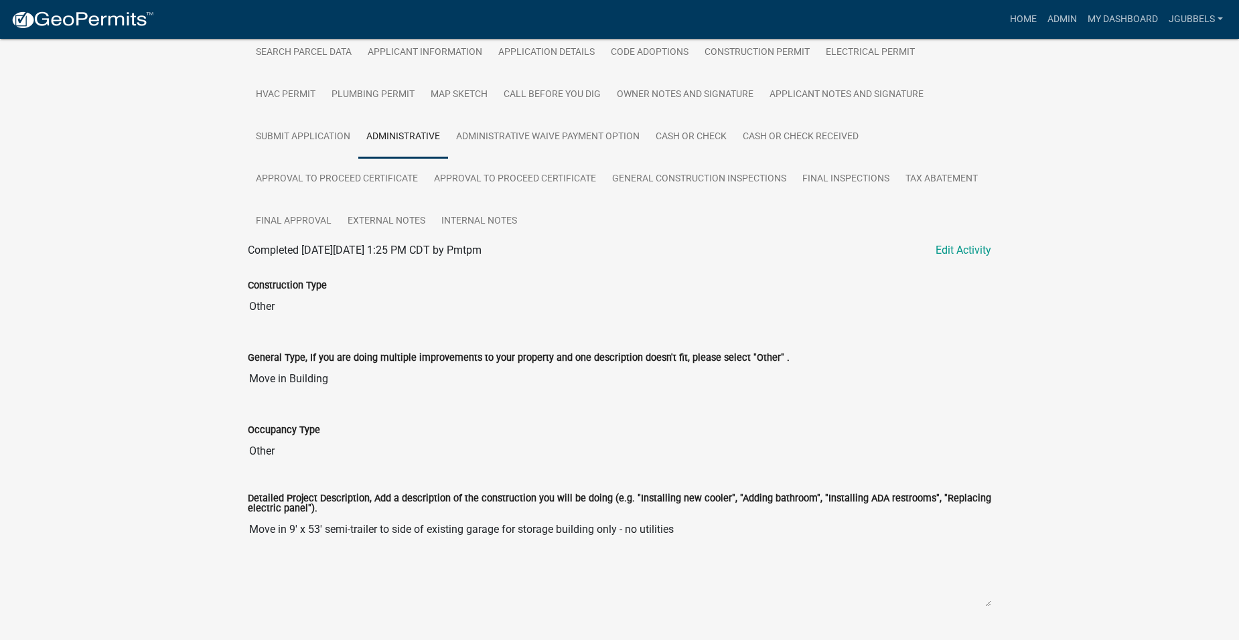
scroll to position [102, 0]
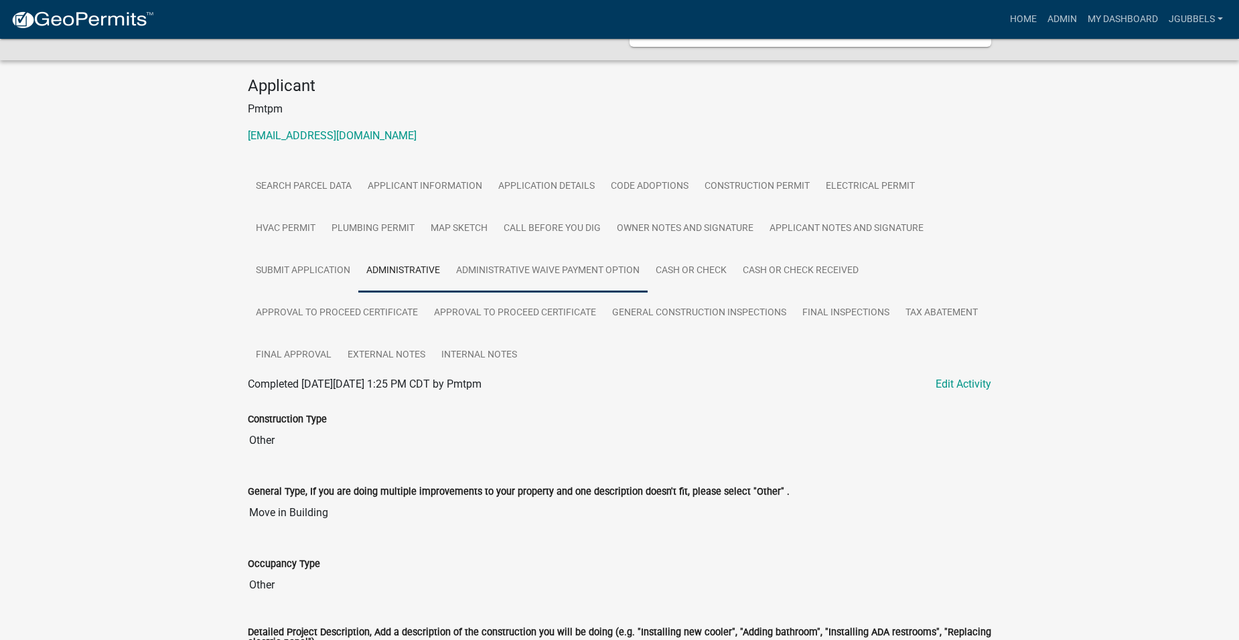
click at [579, 273] on link "Administrative Waive Payment Option" at bounding box center [548, 271] width 200 height 43
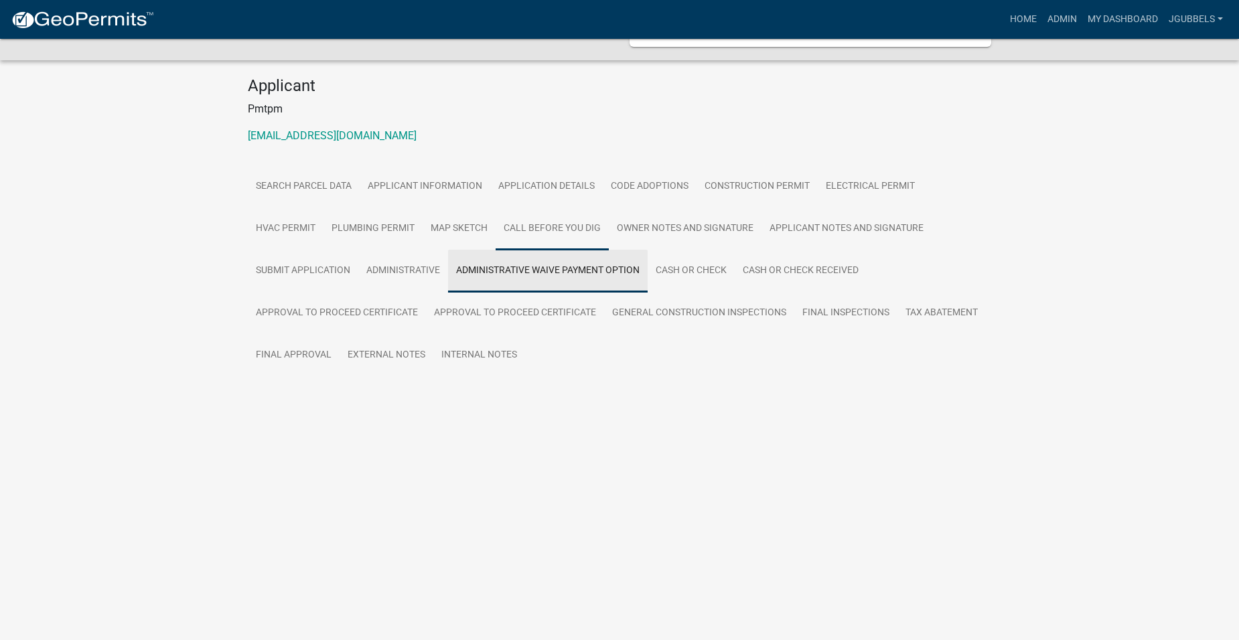
scroll to position [39, 0]
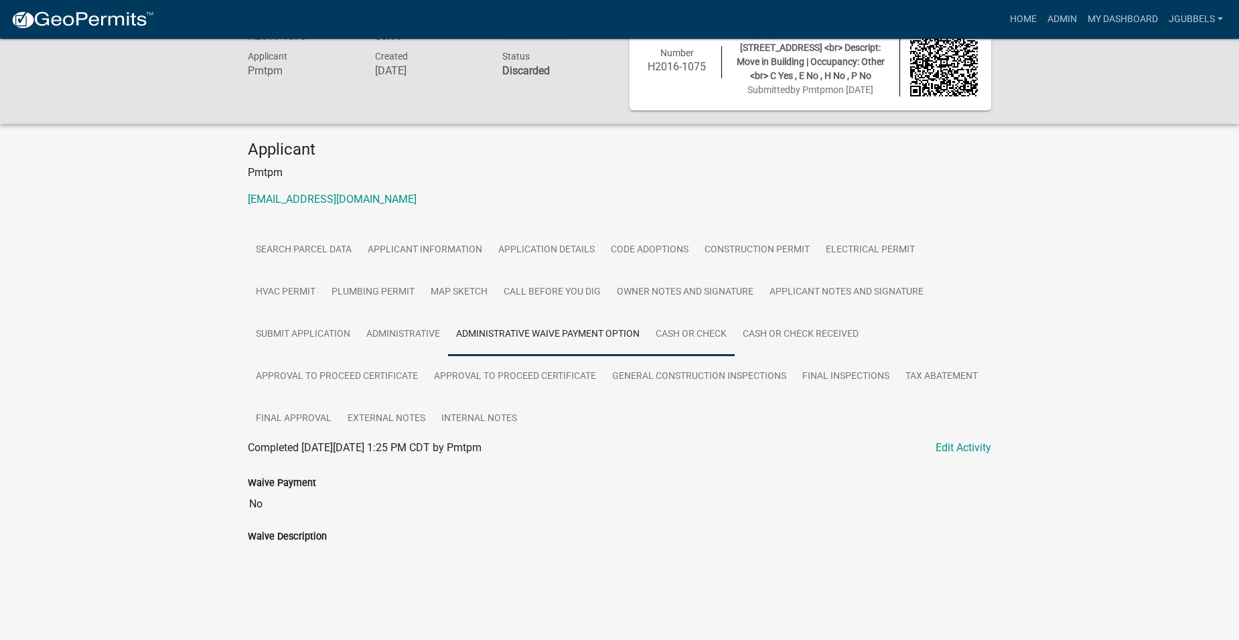
click at [687, 329] on link "Cash or Check" at bounding box center [691, 334] width 87 height 43
click at [812, 335] on link "Cash or Check Received" at bounding box center [801, 334] width 132 height 43
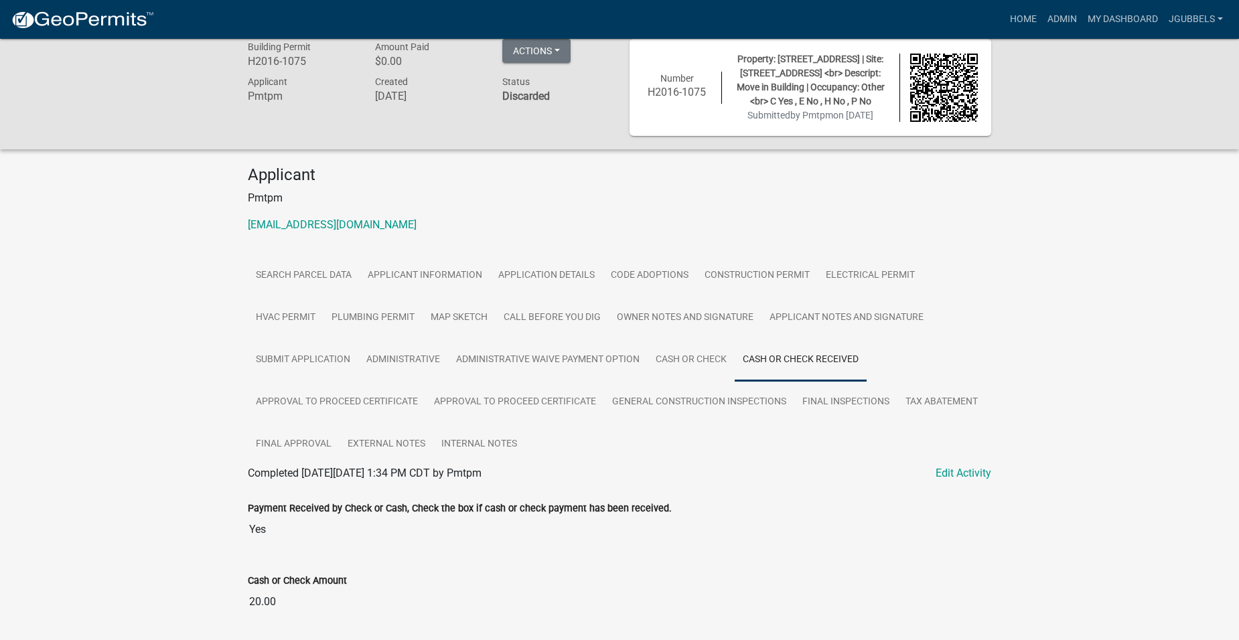
scroll to position [13, 0]
click at [395, 415] on link "Approval to Proceed Certificate" at bounding box center [337, 403] width 178 height 43
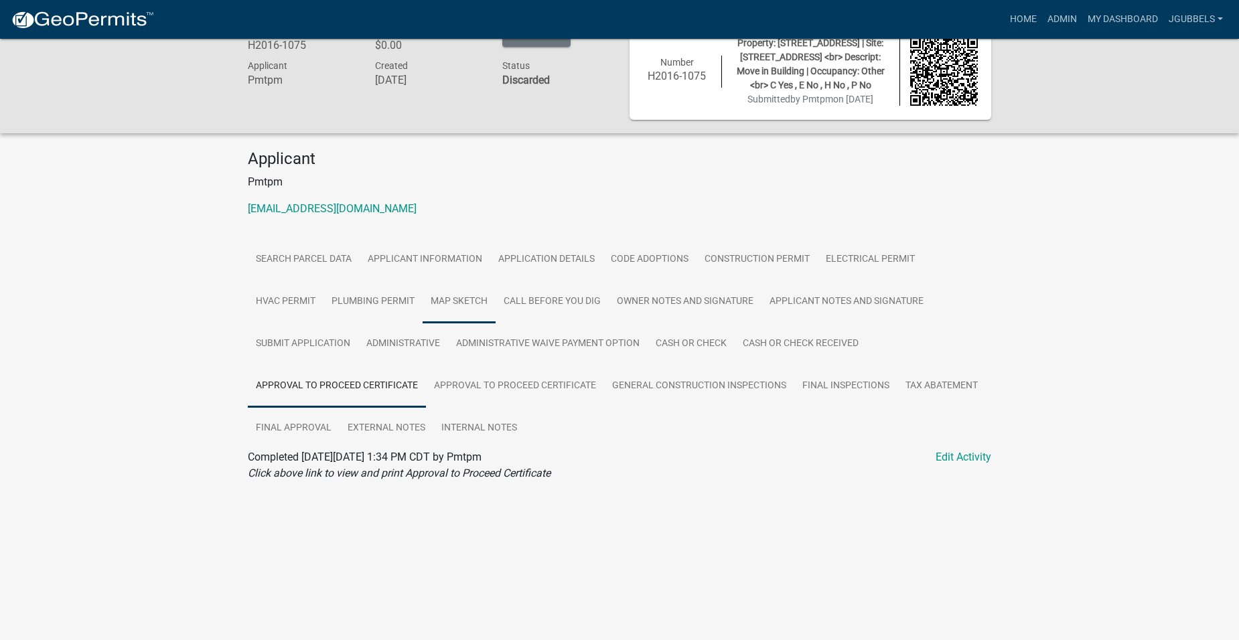
scroll to position [39, 0]
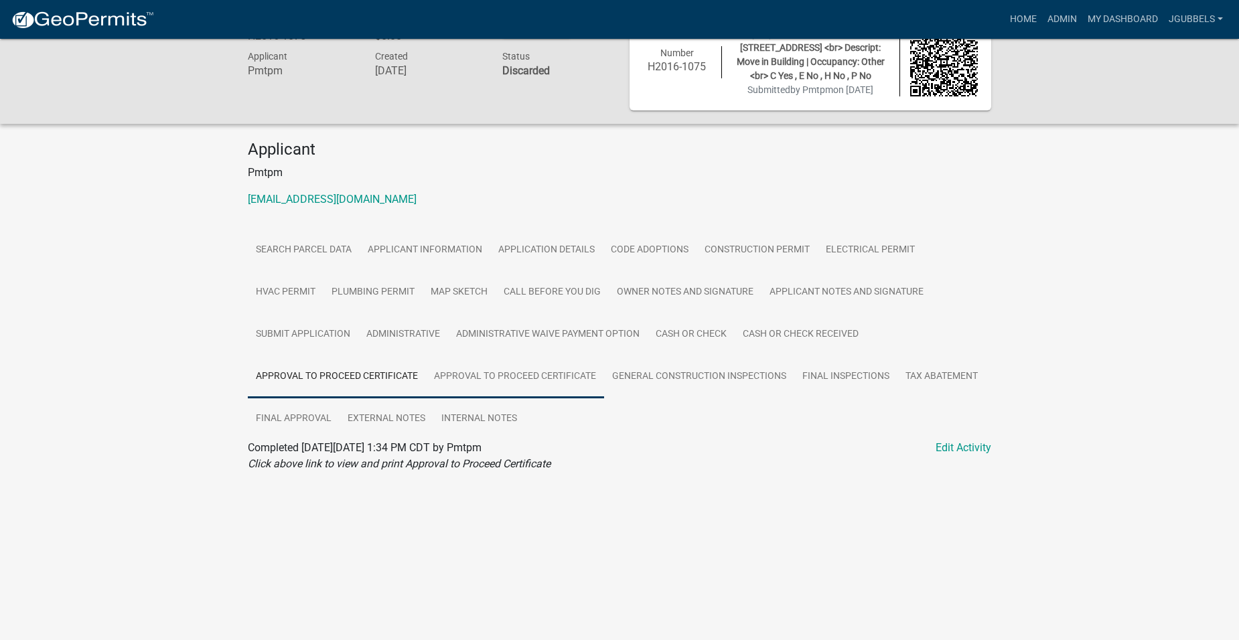
click at [524, 372] on link "Approval to Proceed Certificate" at bounding box center [515, 377] width 178 height 43
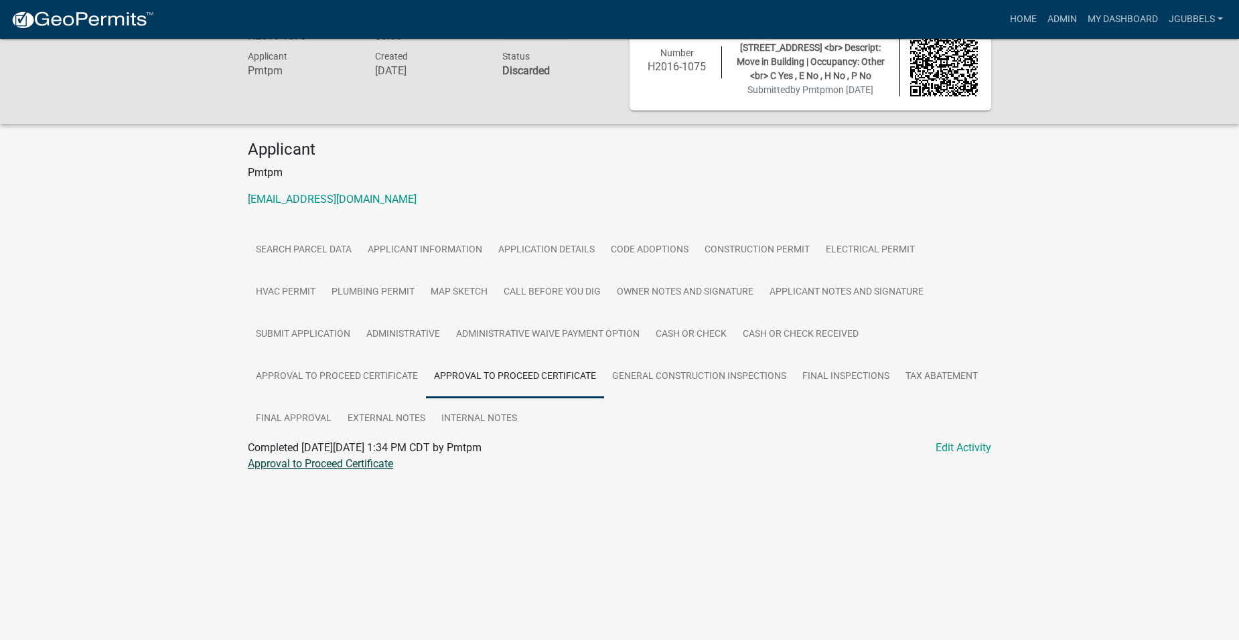
click at [370, 464] on link "Approval to Proceed Certificate" at bounding box center [320, 463] width 145 height 13
click at [724, 376] on link "General Construction Inspections" at bounding box center [699, 377] width 190 height 43
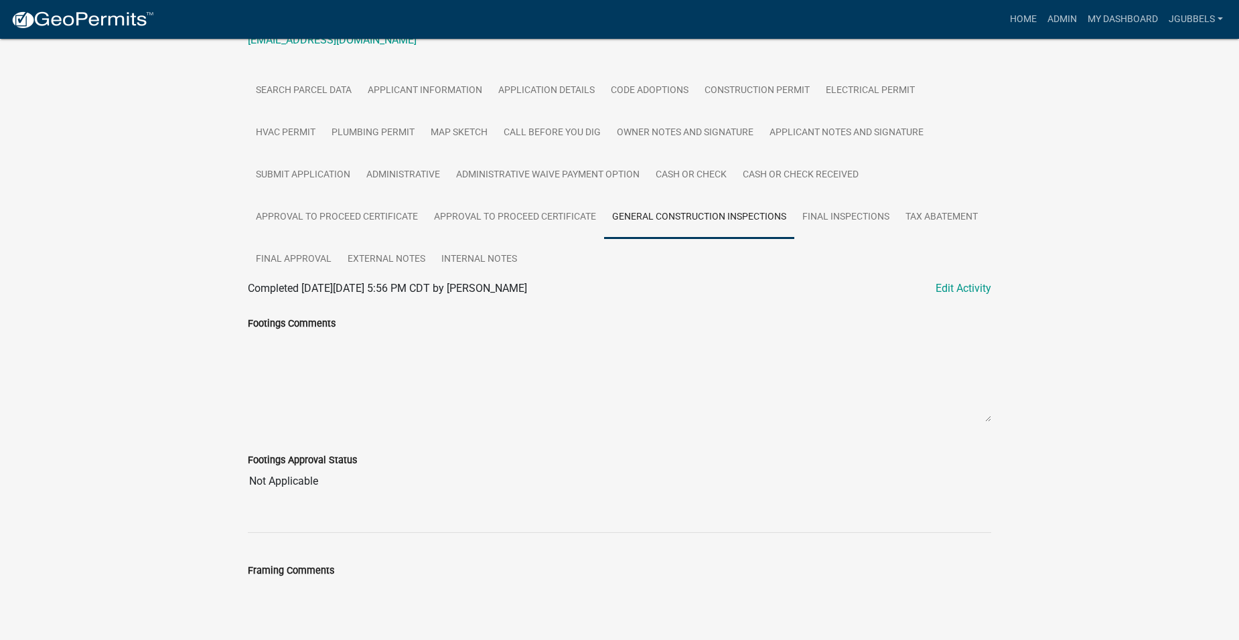
scroll to position [1, 0]
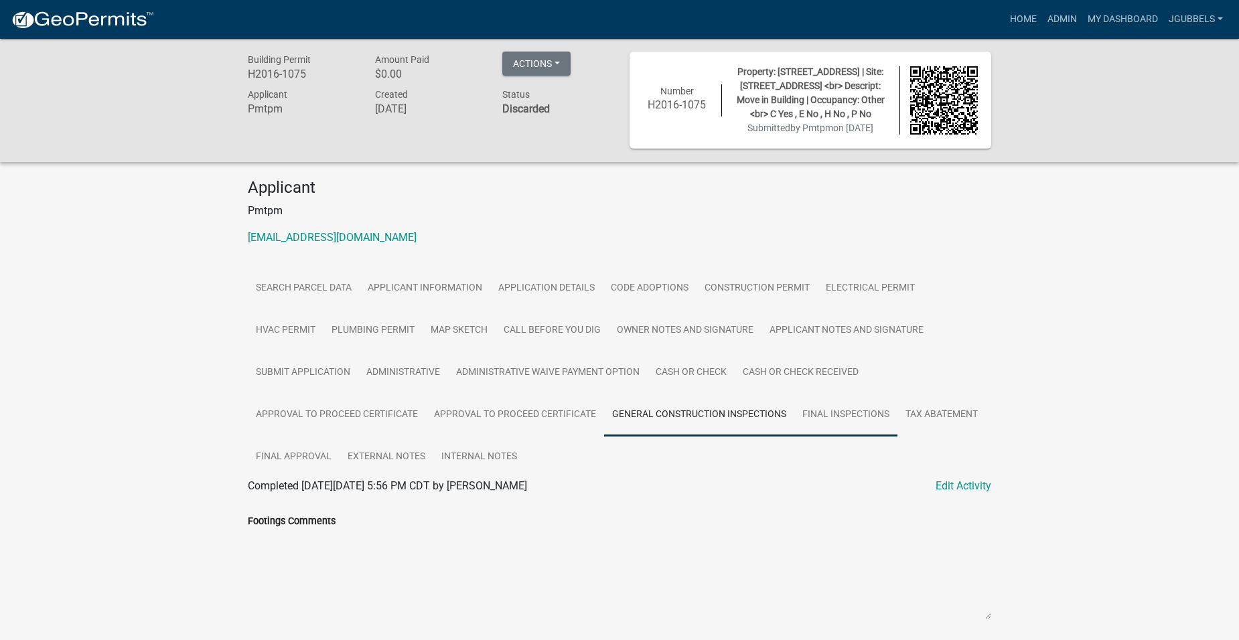
click at [838, 422] on link "Final Inspections" at bounding box center [845, 415] width 103 height 43
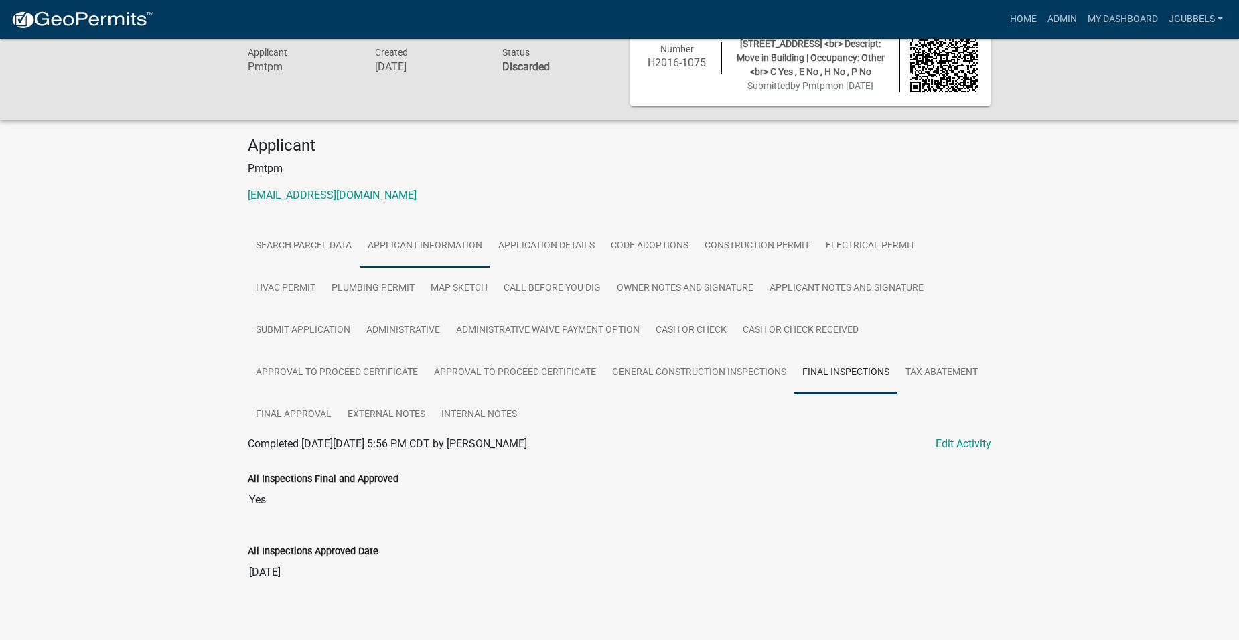
scroll to position [56, 0]
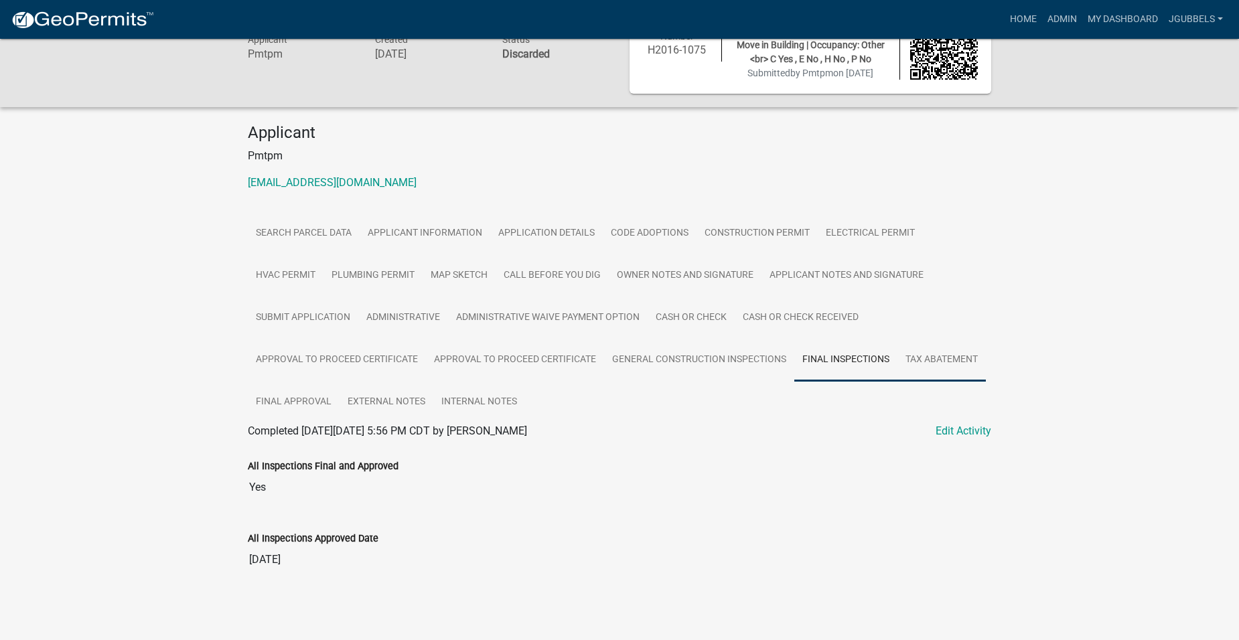
click at [946, 352] on link "Tax Abatement" at bounding box center [941, 360] width 88 height 43
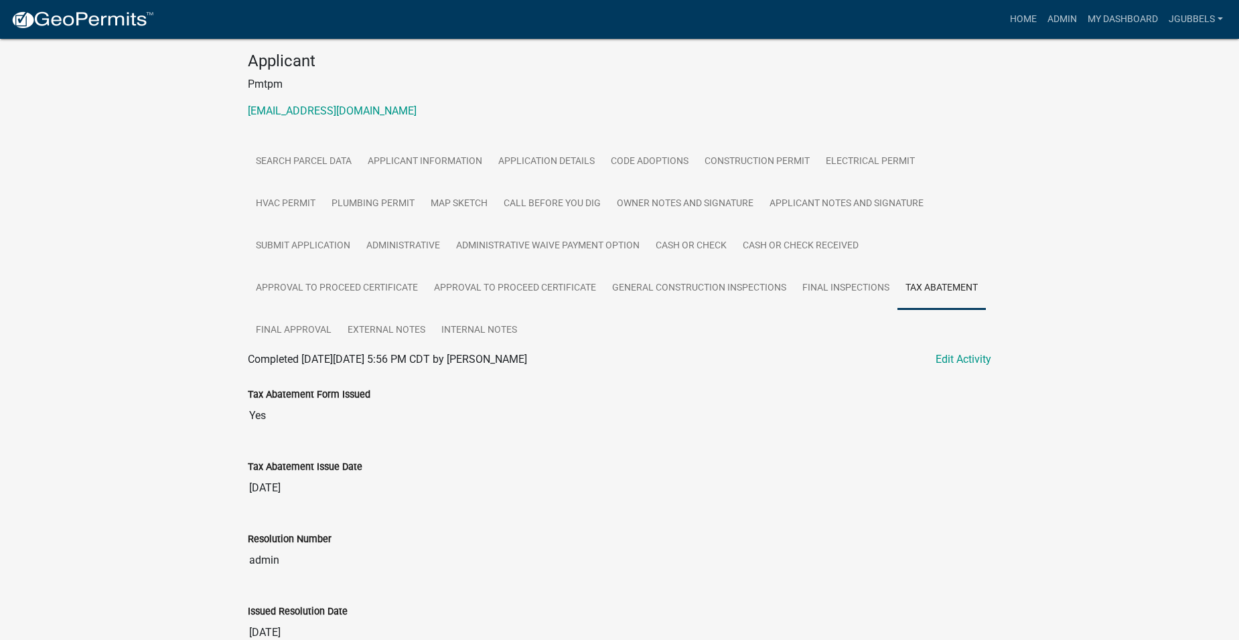
scroll to position [200, 0]
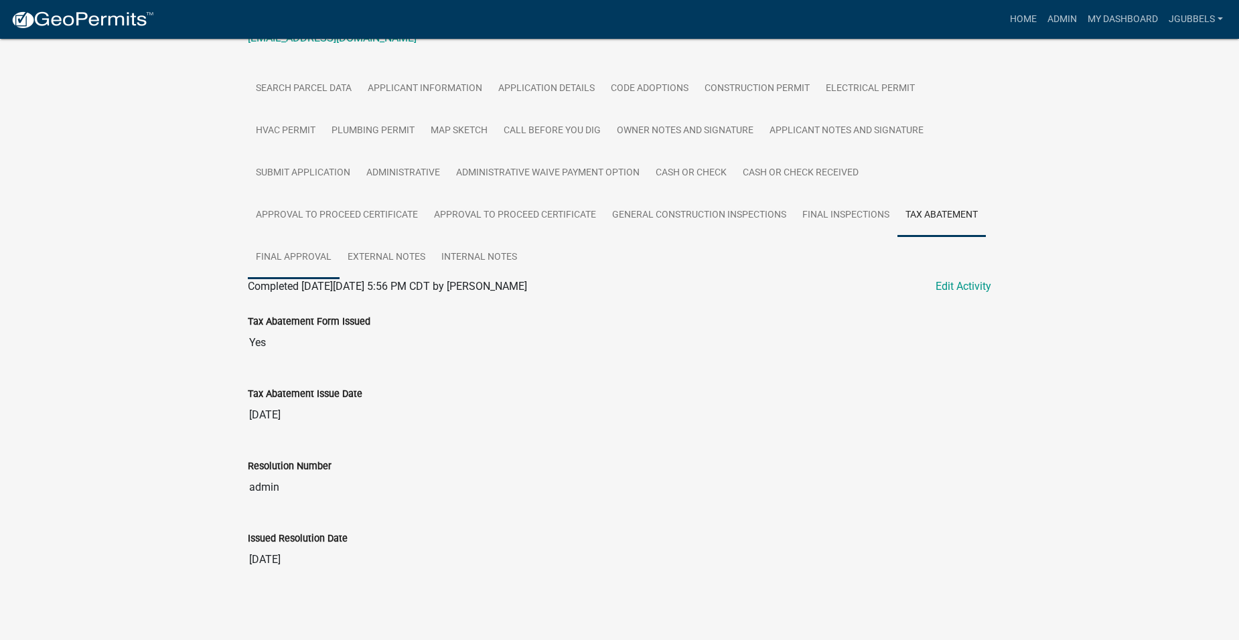
click at [314, 256] on link "Final Approval" at bounding box center [294, 257] width 92 height 43
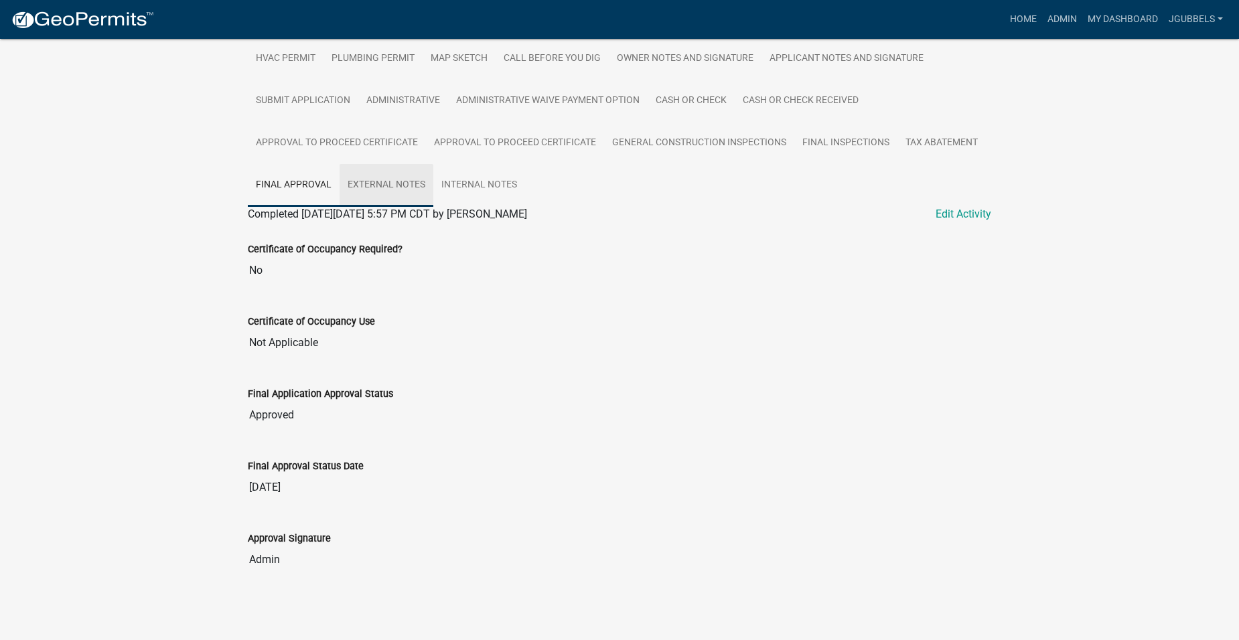
click at [391, 175] on link "External Notes" at bounding box center [387, 185] width 94 height 43
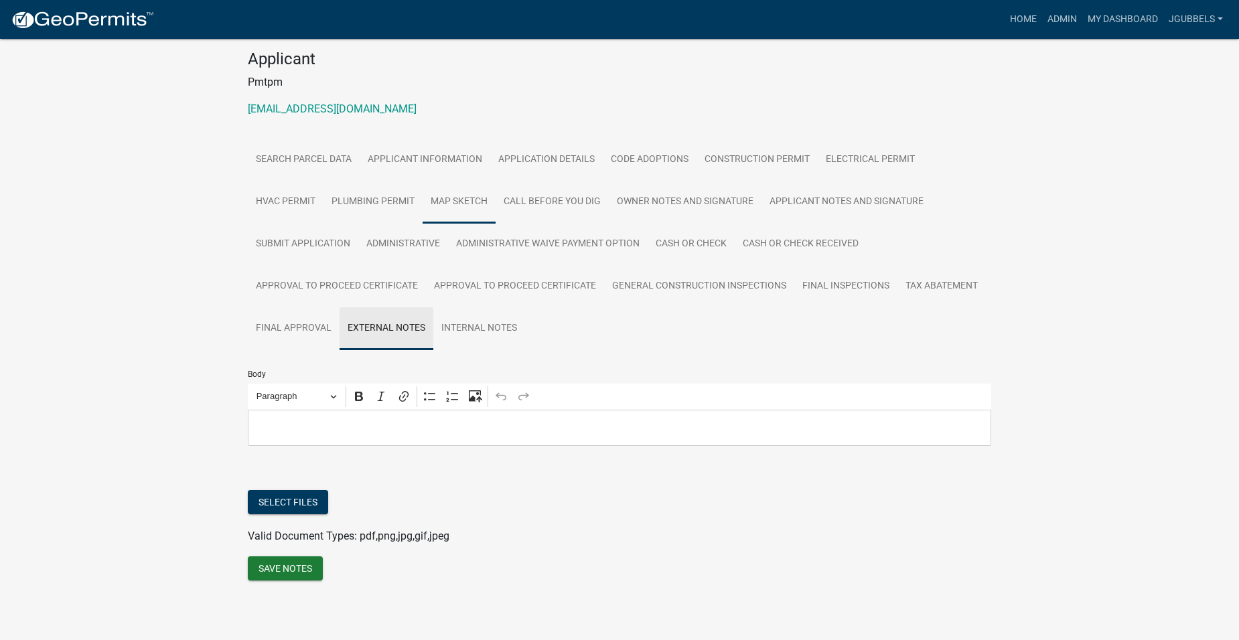
scroll to position [130, 0]
click at [461, 329] on link "Internal Notes" at bounding box center [479, 328] width 92 height 43
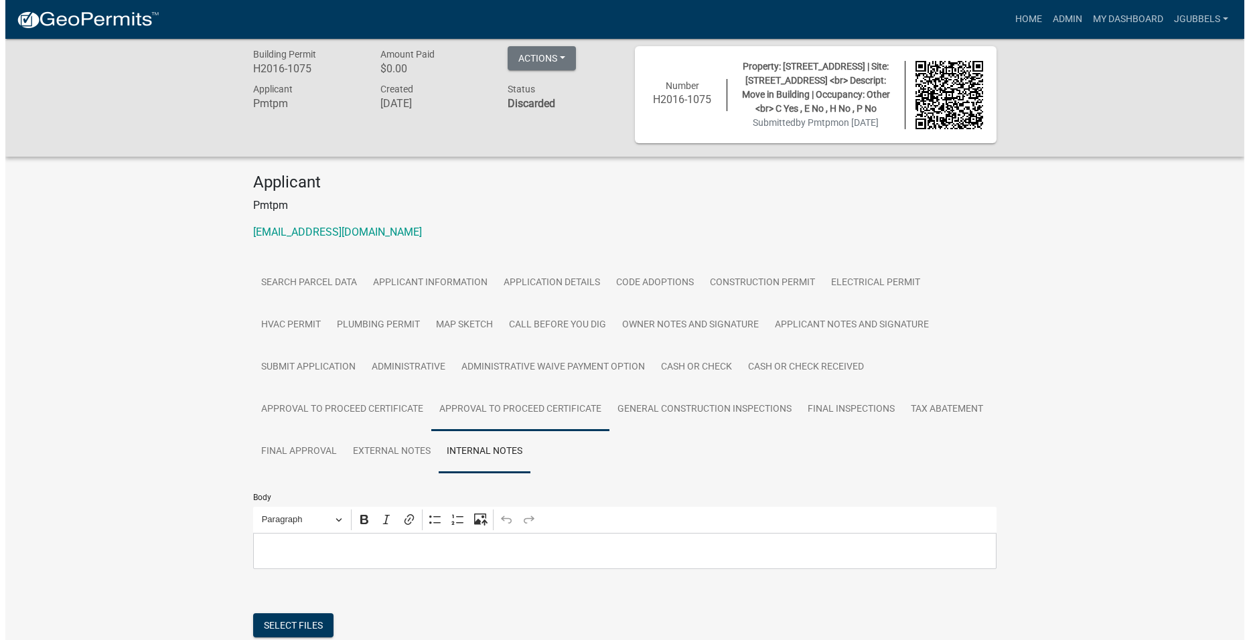
scroll to position [0, 0]
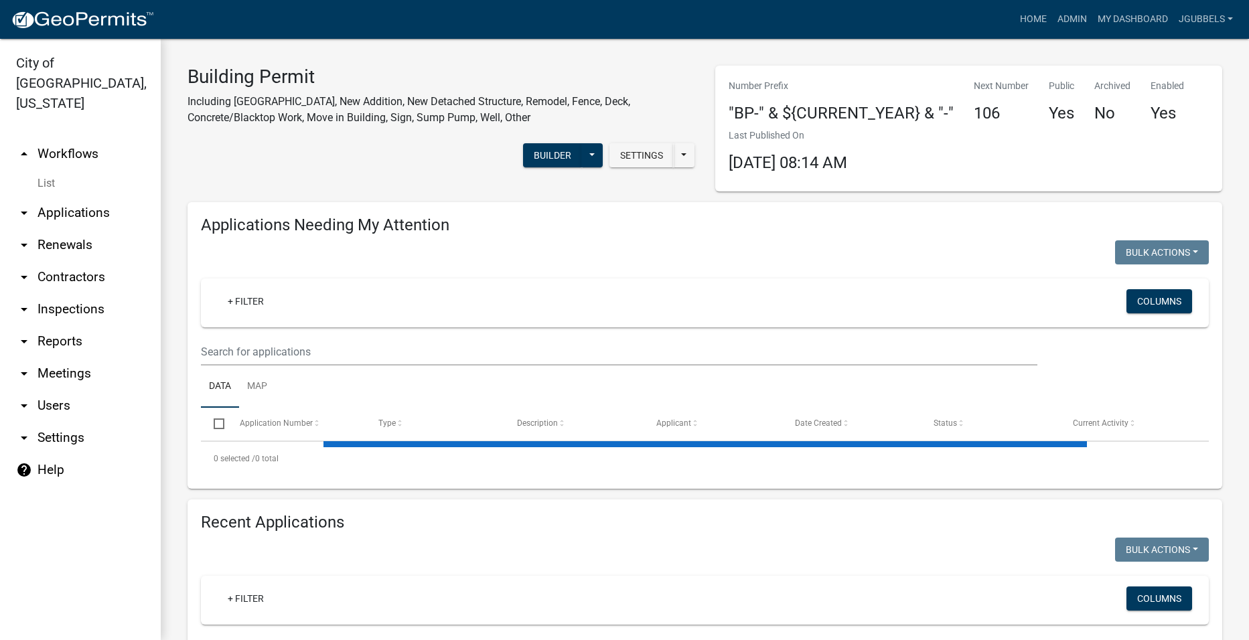
select select "2: 50"
